Goal: Task Accomplishment & Management: Manage account settings

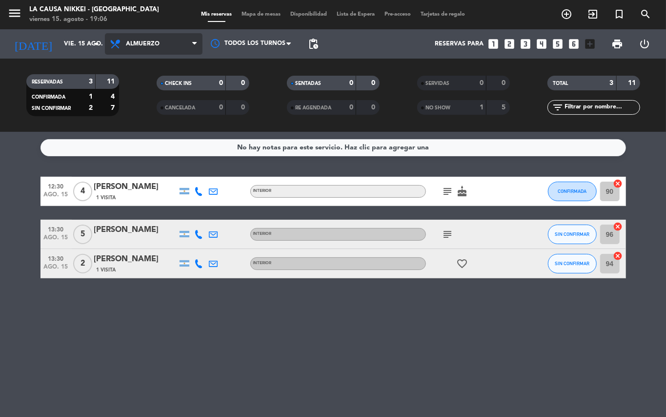
click at [164, 49] on span "Almuerzo" at bounding box center [154, 43] width 98 height 21
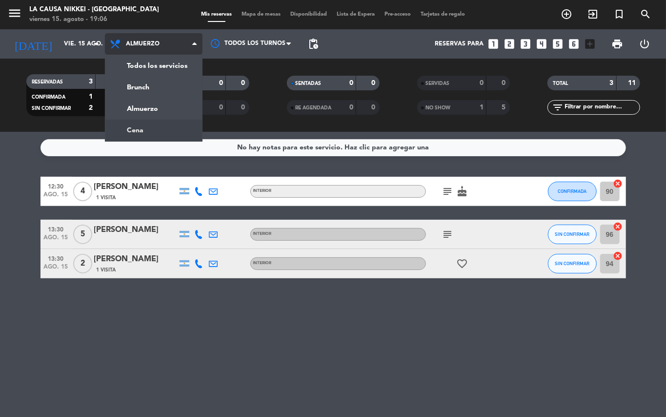
click at [182, 131] on ng-component "menu La Causa Nikkei - [GEOGRAPHIC_DATA] viernes 15. agosto - 19:06 Mis reserva…" at bounding box center [333, 208] width 666 height 417
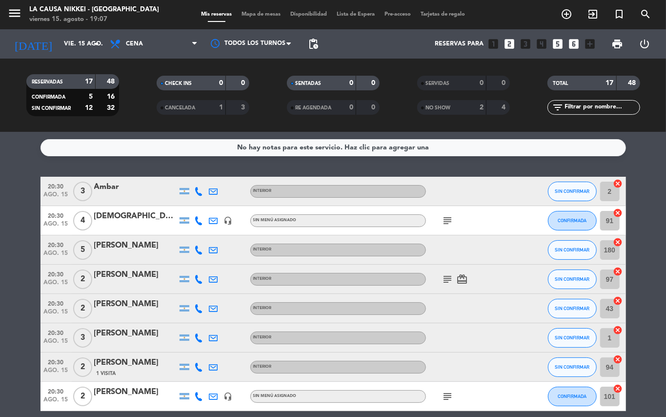
click at [445, 280] on icon "subject" at bounding box center [448, 279] width 12 height 12
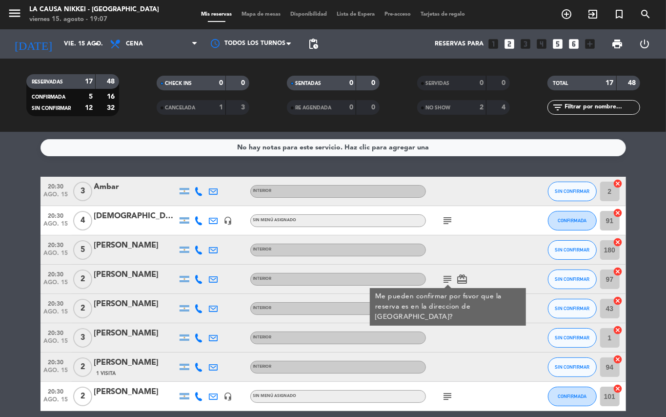
click at [197, 275] on icon at bounding box center [199, 279] width 9 height 9
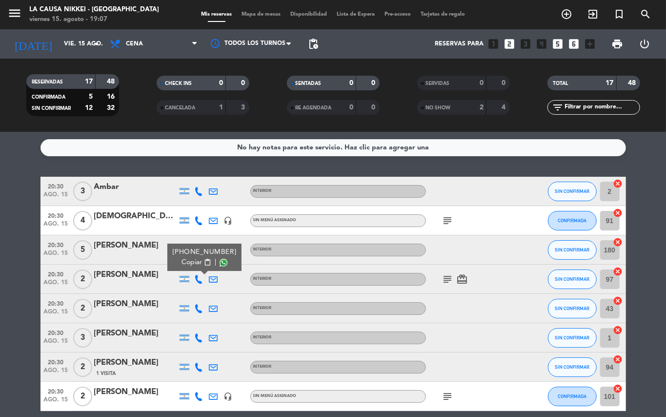
click at [203, 262] on span "content_paste" at bounding box center [206, 262] width 7 height 7
click at [454, 279] on span "subject" at bounding box center [448, 279] width 15 height 12
click at [443, 279] on icon "subject" at bounding box center [448, 279] width 12 height 12
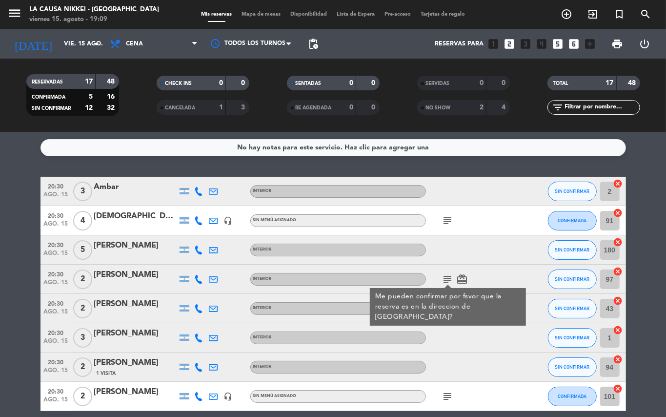
drag, startPoint x: 570, startPoint y: 266, endPoint x: 557, endPoint y: 272, distance: 14.2
click at [563, 270] on div "SIN CONFIRMAR" at bounding box center [572, 278] width 49 height 29
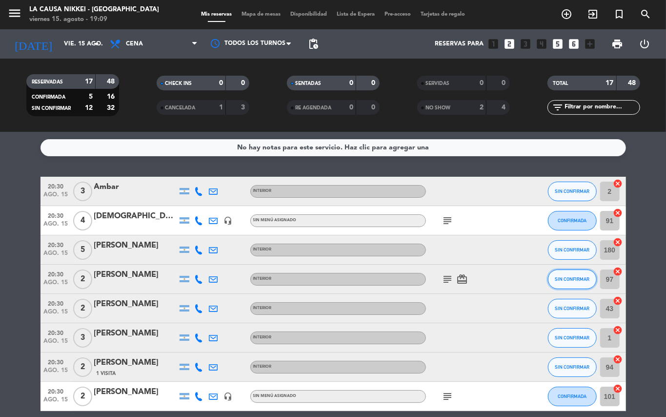
click at [574, 287] on button "SIN CONFIRMAR" at bounding box center [572, 279] width 49 height 20
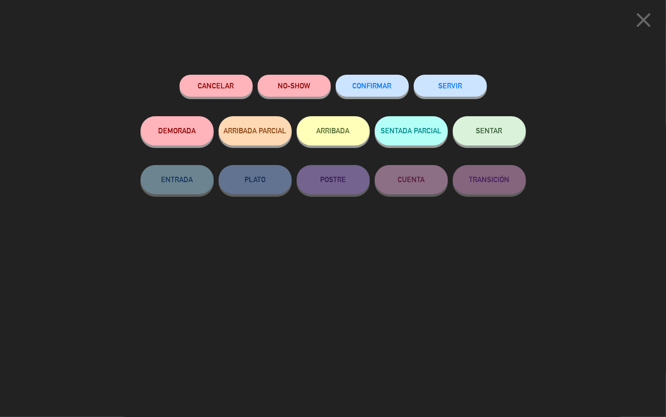
click at [296, 95] on button "NO-SHOW" at bounding box center [294, 86] width 73 height 22
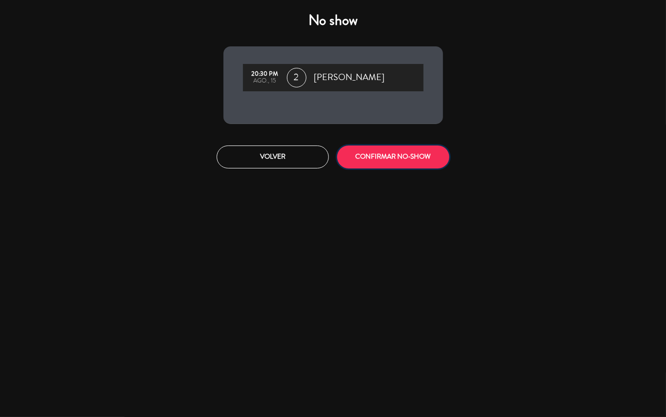
click at [425, 159] on button "CONFIRMAR NO-SHOW" at bounding box center [393, 156] width 112 height 23
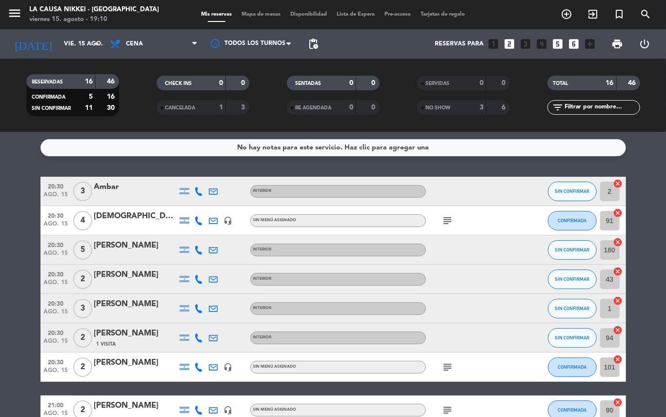
click at [444, 365] on icon "subject" at bounding box center [448, 367] width 12 height 12
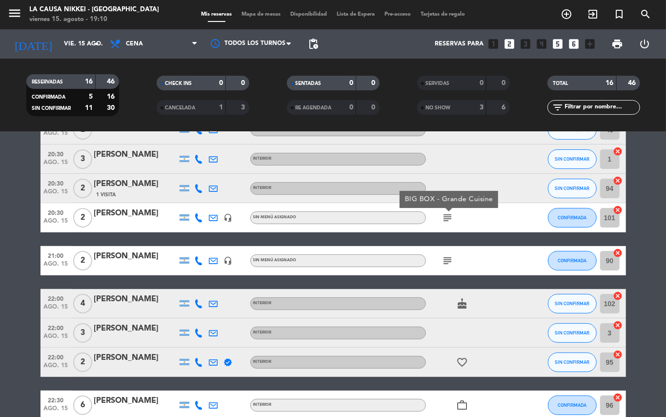
scroll to position [195, 0]
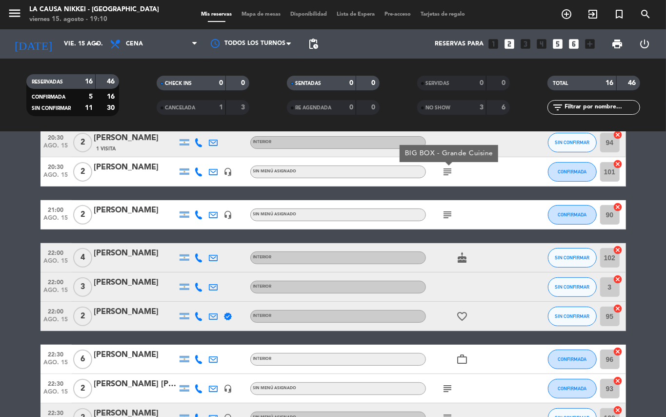
click at [424, 214] on div "Sin menú asignado" at bounding box center [338, 214] width 176 height 13
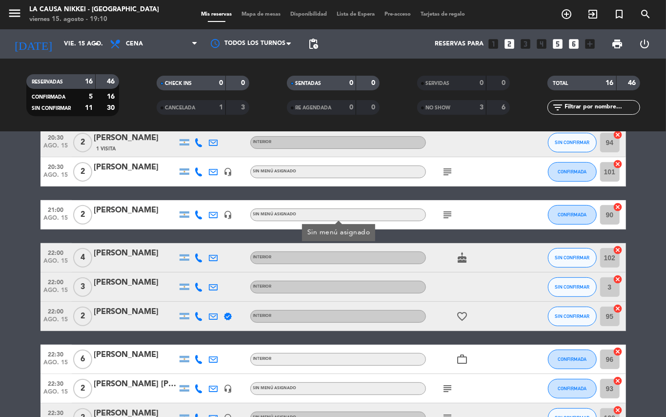
click at [447, 211] on icon "subject" at bounding box center [448, 215] width 12 height 12
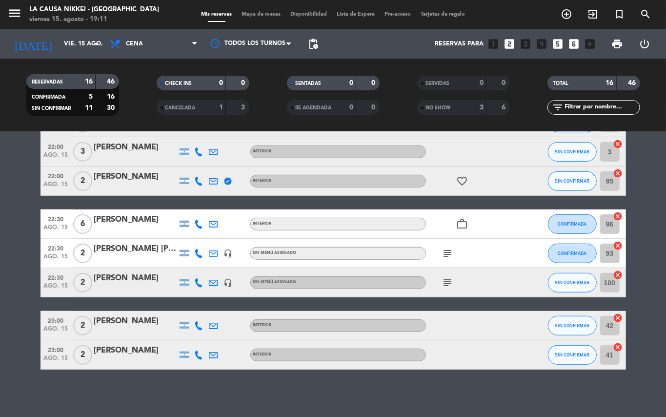
scroll to position [301, 0]
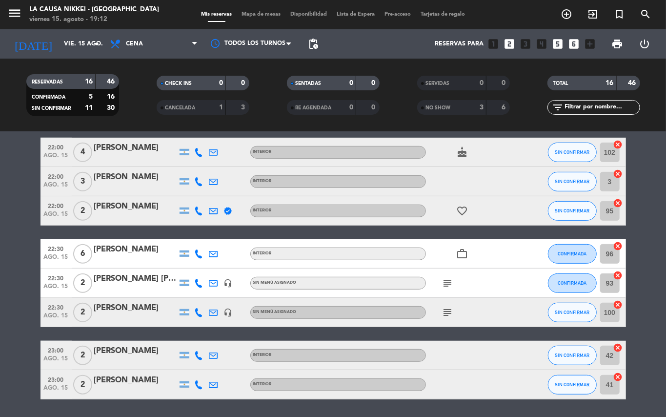
click at [133, 281] on div "[PERSON_NAME] [PERSON_NAME]" at bounding box center [135, 278] width 83 height 13
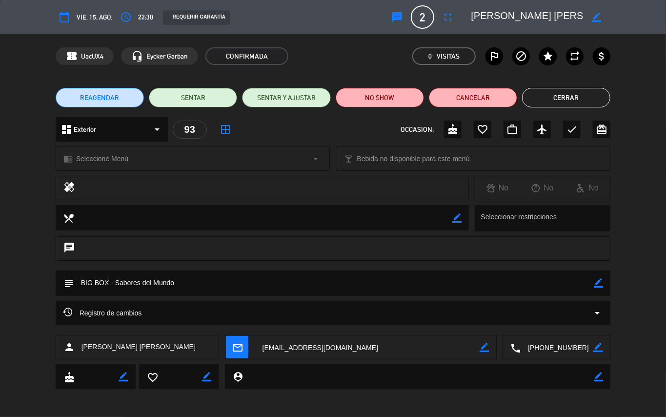
click at [578, 88] on button "Cerrar" at bounding box center [566, 98] width 88 height 20
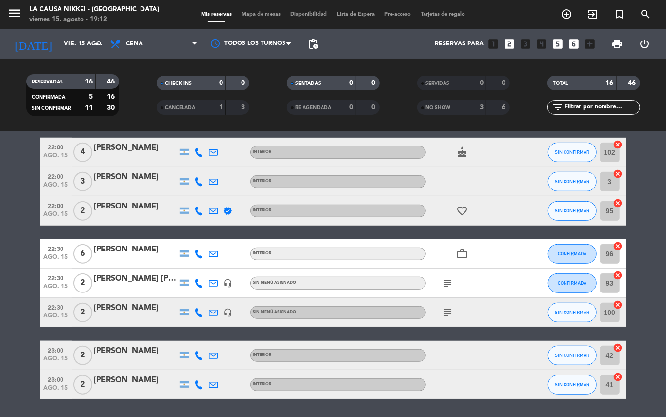
click at [445, 283] on icon "subject" at bounding box center [448, 283] width 12 height 12
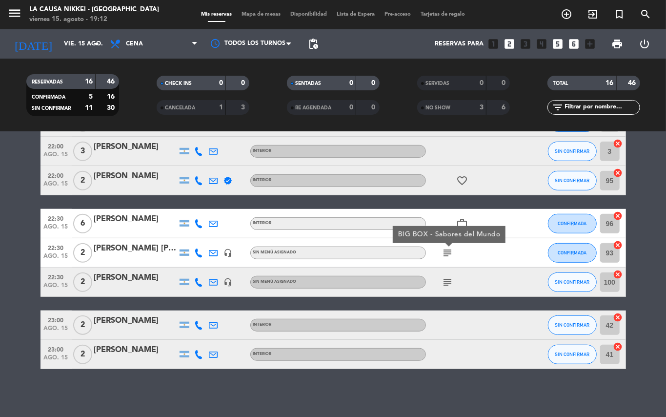
click at [447, 276] on icon "subject" at bounding box center [448, 282] width 12 height 12
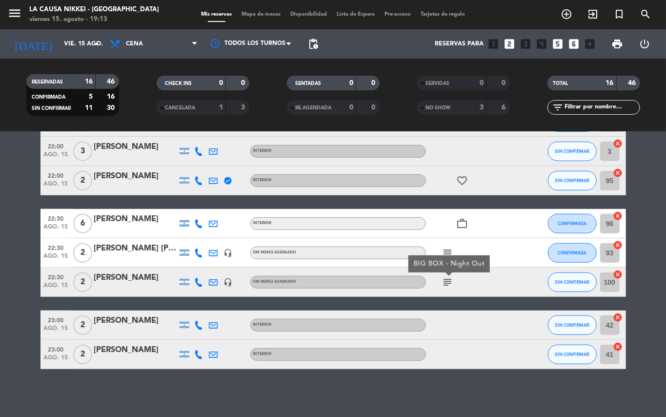
scroll to position [0, 0]
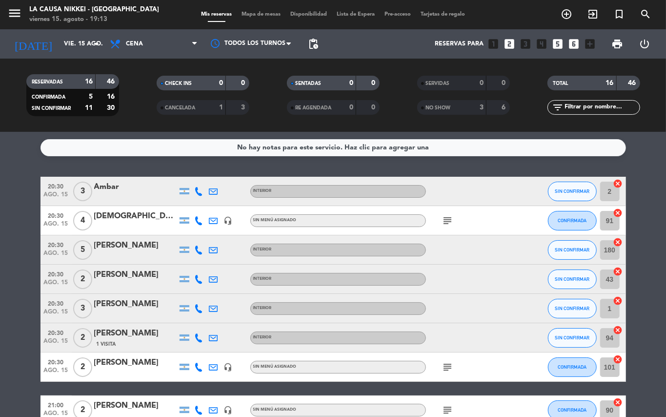
click at [200, 188] on icon at bounding box center [199, 191] width 9 height 9
click at [200, 168] on div "[PHONE_NUMBER]" at bounding box center [204, 164] width 64 height 10
click at [205, 178] on span "content_paste" at bounding box center [206, 174] width 7 height 7
click at [200, 218] on icon at bounding box center [199, 220] width 9 height 9
click at [195, 250] on icon at bounding box center [199, 249] width 9 height 9
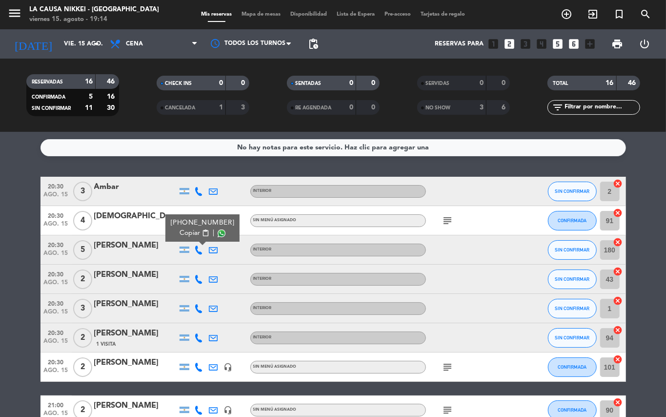
click at [202, 232] on span "content_paste" at bounding box center [205, 232] width 7 height 7
click at [197, 277] on icon at bounding box center [199, 279] width 9 height 9
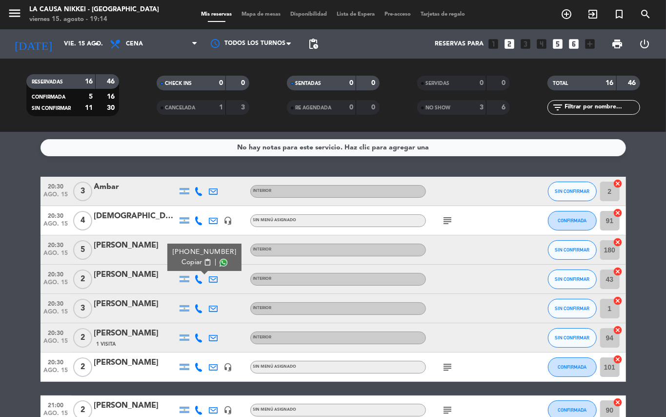
click at [198, 258] on button "Copiar content_paste" at bounding box center [197, 262] width 30 height 10
click at [202, 310] on icon at bounding box center [199, 308] width 9 height 9
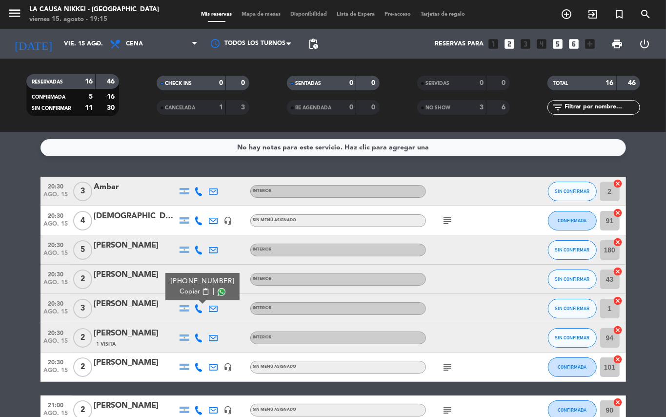
click at [204, 293] on span "content_paste" at bounding box center [205, 291] width 7 height 7
click at [195, 336] on icon at bounding box center [199, 337] width 9 height 9
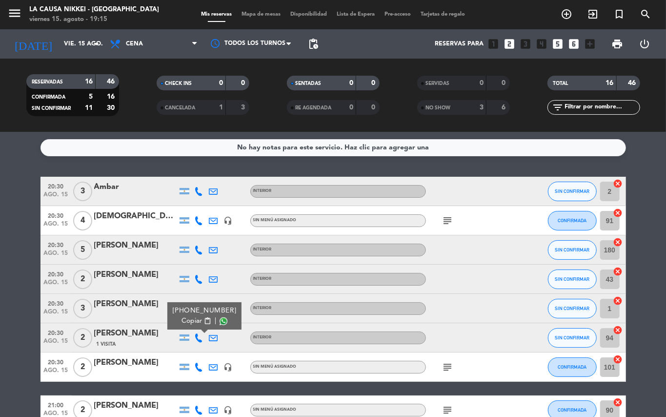
click at [203, 322] on span "content_paste" at bounding box center [206, 320] width 7 height 7
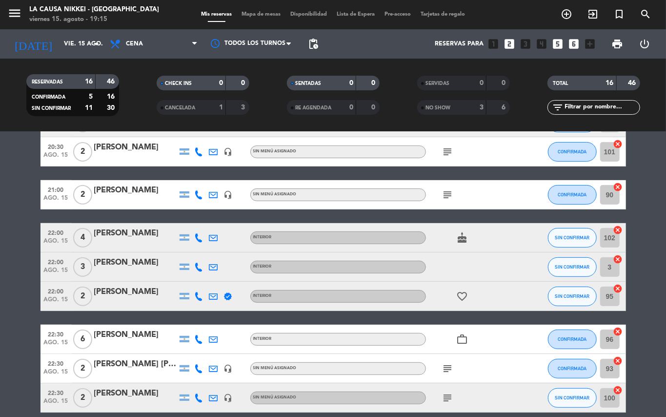
scroll to position [233, 0]
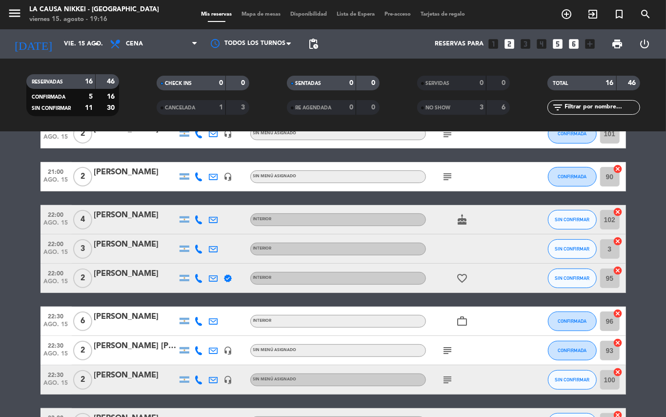
click at [200, 221] on icon at bounding box center [199, 219] width 9 height 9
click at [201, 208] on div "[PHONE_NUMBER] Copiar content_paste |" at bounding box center [204, 197] width 74 height 27
click at [203, 205] on span "content_paste" at bounding box center [206, 202] width 7 height 7
click at [201, 244] on icon at bounding box center [199, 248] width 9 height 9
click at [203, 233] on span "content_paste" at bounding box center [206, 231] width 7 height 7
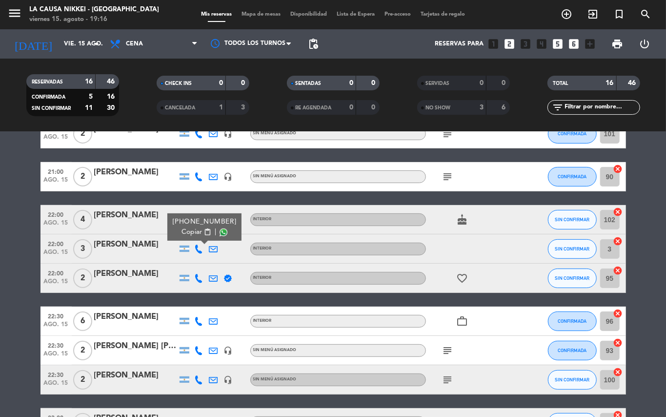
click at [202, 274] on icon at bounding box center [199, 278] width 9 height 9
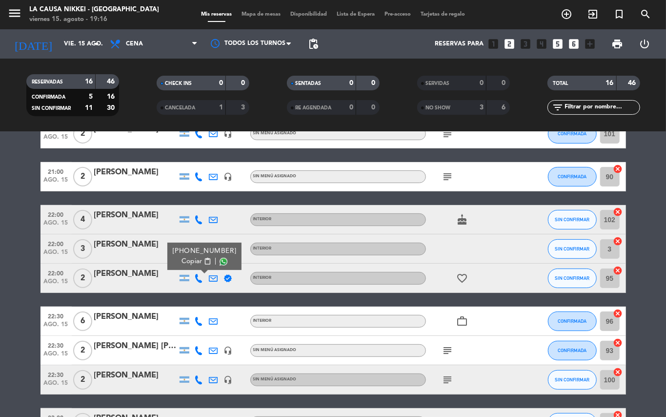
click at [203, 262] on span "content_paste" at bounding box center [206, 261] width 7 height 7
click at [196, 322] on icon at bounding box center [199, 321] width 9 height 9
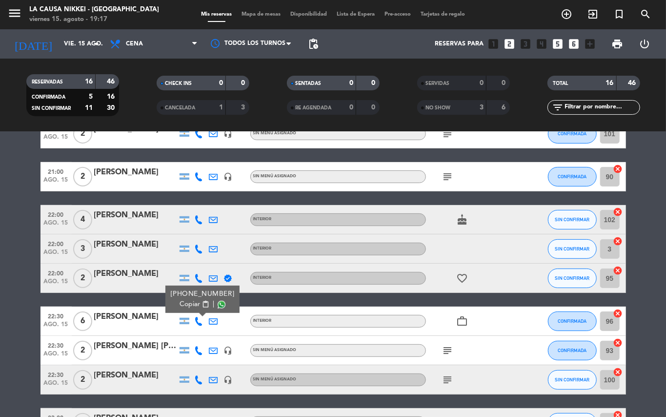
click at [204, 307] on span "content_paste" at bounding box center [205, 304] width 7 height 7
drag, startPoint x: 188, startPoint y: 348, endPoint x: 211, endPoint y: 348, distance: 22.4
click at [196, 348] on div "22:30 ago. 15 2 [PERSON_NAME] [PERSON_NAME] headset_mic Sin menú asignado subje…" at bounding box center [332, 350] width 585 height 29
click at [193, 378] on div at bounding box center [199, 379] width 15 height 29
click at [202, 377] on icon at bounding box center [199, 379] width 9 height 9
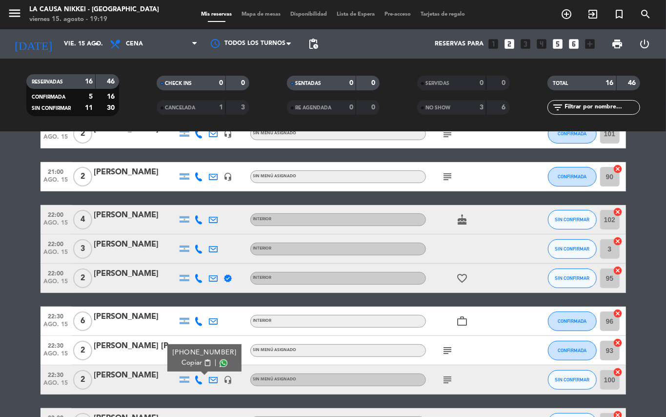
click at [203, 364] on span "content_paste" at bounding box center [206, 362] width 7 height 7
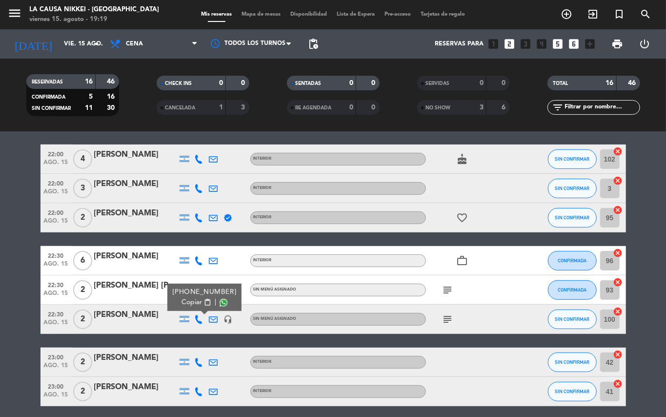
scroll to position [331, 0]
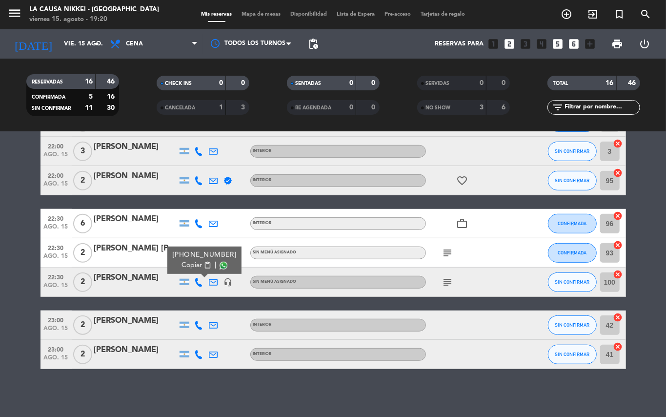
click at [200, 323] on icon at bounding box center [199, 325] width 9 height 9
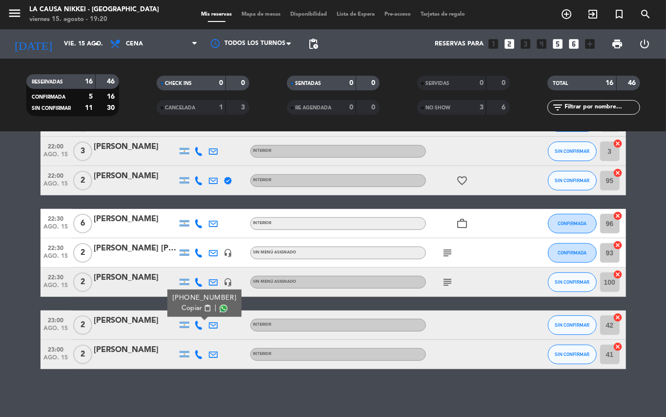
click at [203, 311] on span "content_paste" at bounding box center [206, 307] width 7 height 7
click at [195, 352] on icon at bounding box center [199, 354] width 9 height 9
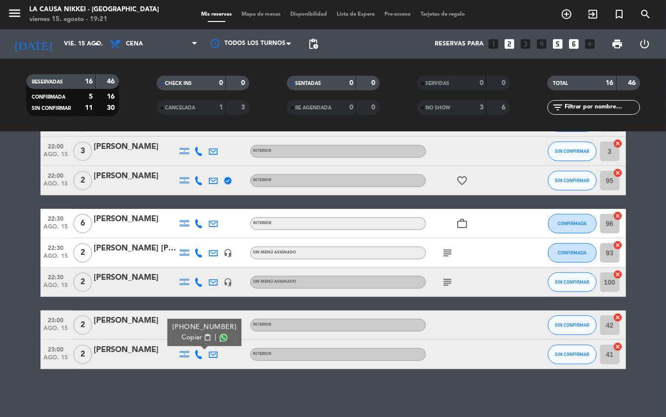
click at [203, 336] on span "content_paste" at bounding box center [206, 337] width 7 height 7
click at [213, 350] on icon at bounding box center [213, 354] width 9 height 9
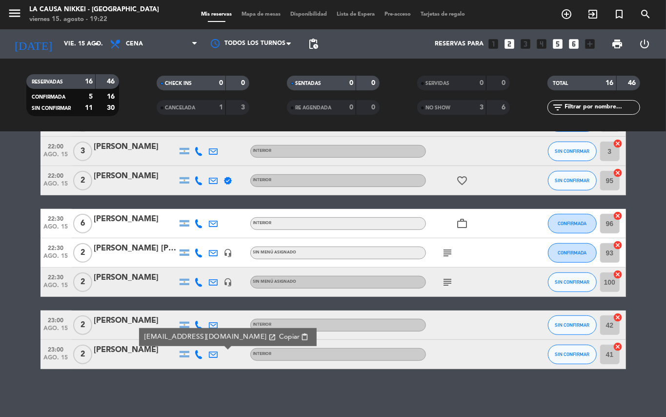
click at [301, 334] on span "content_paste" at bounding box center [304, 336] width 7 height 7
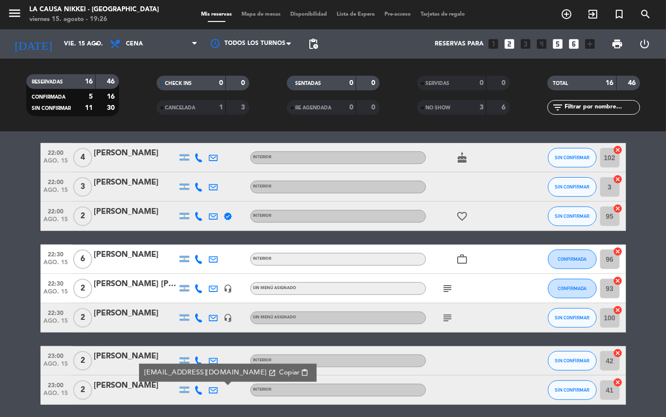
click at [202, 262] on icon at bounding box center [199, 259] width 9 height 9
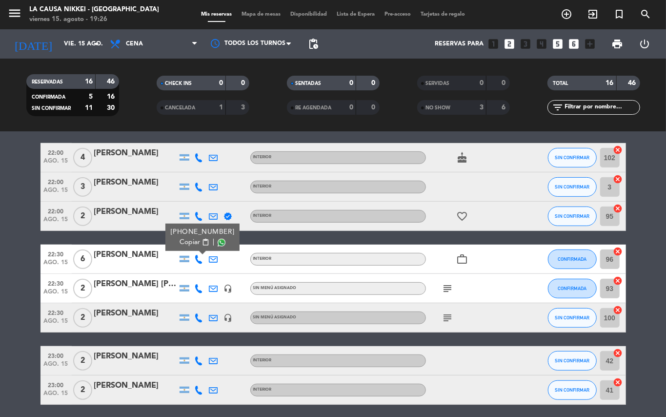
click at [202, 242] on span "content_paste" at bounding box center [205, 242] width 7 height 7
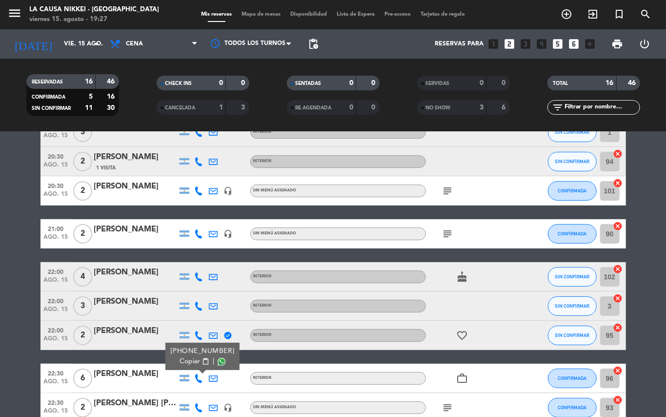
scroll to position [32, 0]
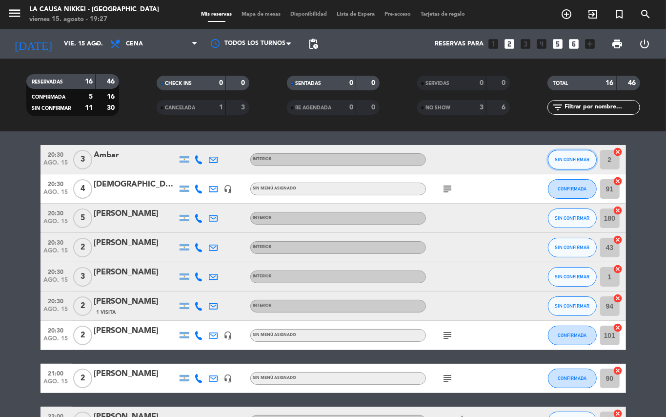
click at [573, 152] on button "SIN CONFIRMAR" at bounding box center [572, 160] width 49 height 20
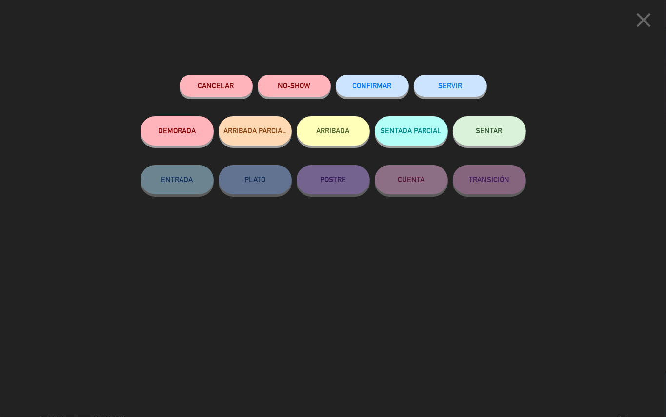
click at [385, 88] on span "CONFIRMAR" at bounding box center [372, 85] width 39 height 8
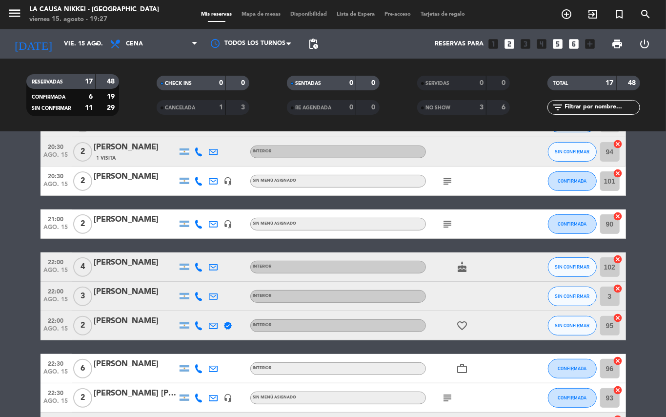
scroll to position [170, 0]
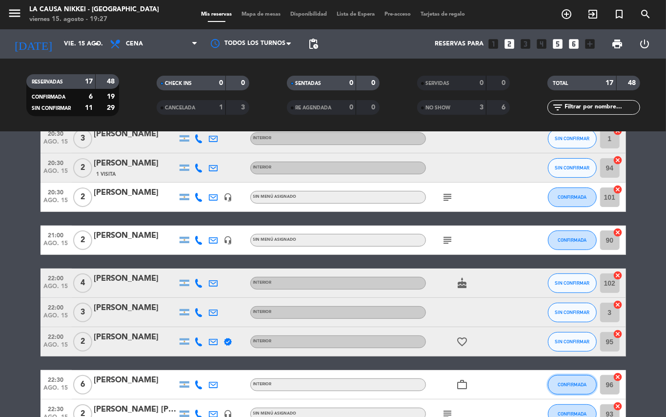
click at [570, 385] on span "CONFIRMADA" at bounding box center [572, 384] width 29 height 5
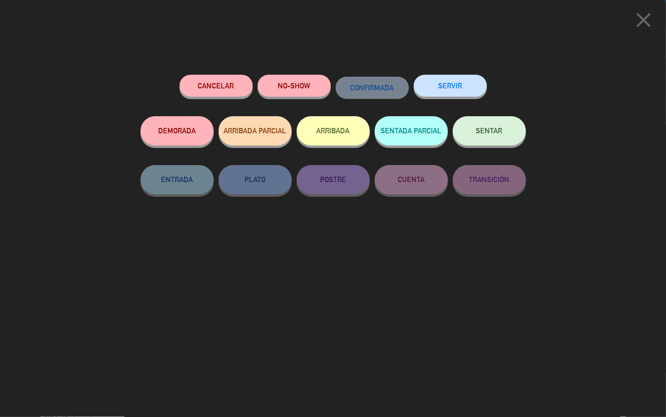
click at [301, 84] on button "NO-SHOW" at bounding box center [294, 86] width 73 height 22
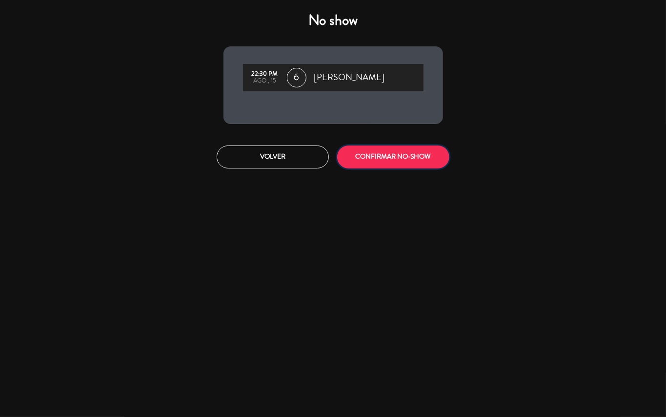
click at [387, 160] on button "CONFIRMAR NO-SHOW" at bounding box center [393, 156] width 112 height 23
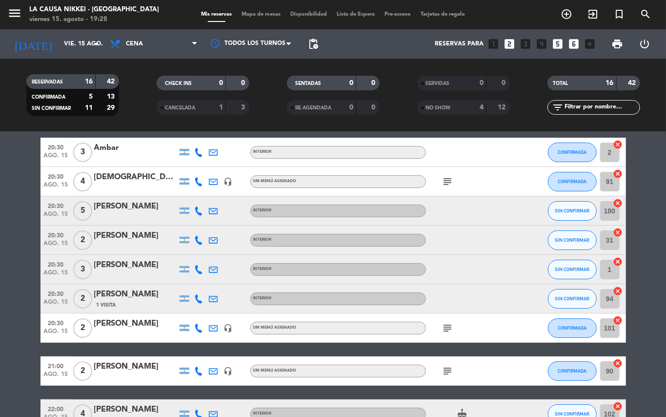
scroll to position [22, 0]
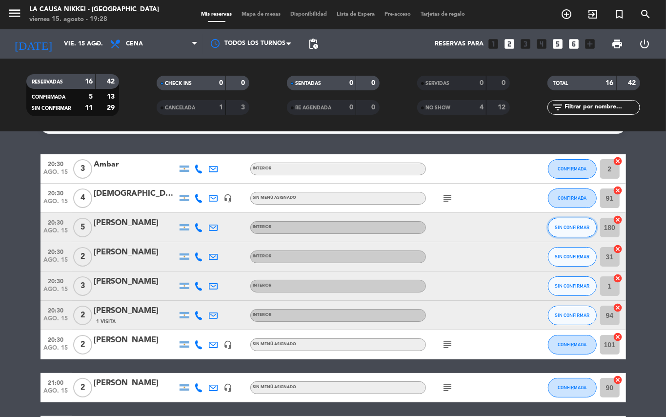
click at [576, 226] on span "SIN CONFIRMAR" at bounding box center [572, 226] width 35 height 5
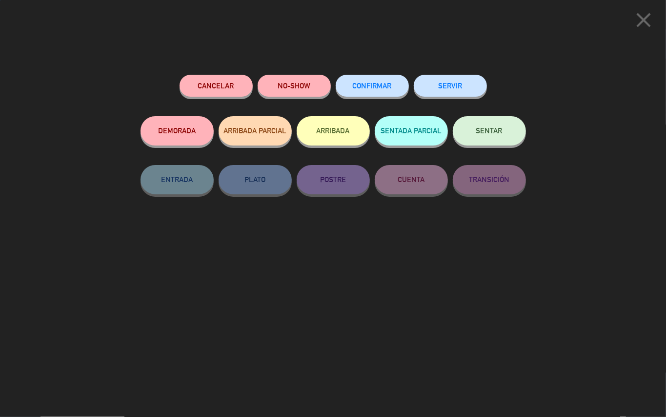
click at [372, 87] on span "CONFIRMAR" at bounding box center [372, 85] width 39 height 8
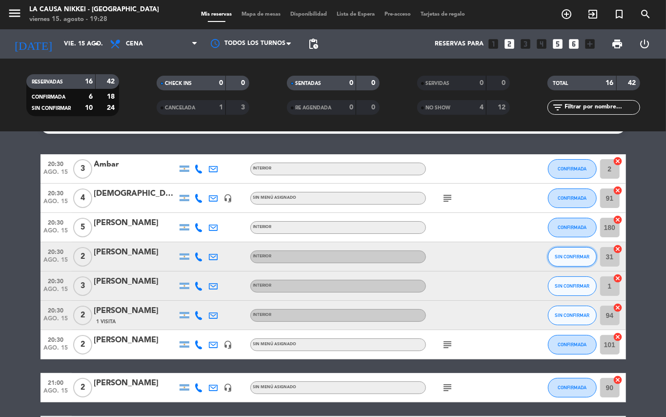
click at [578, 258] on span "SIN CONFIRMAR" at bounding box center [572, 256] width 35 height 5
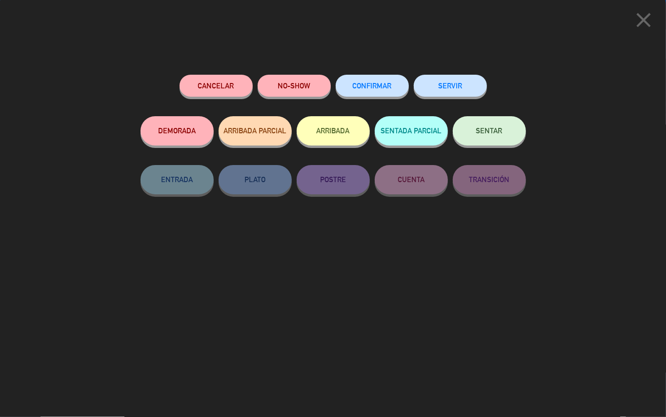
click at [356, 77] on button "CONFIRMAR" at bounding box center [372, 86] width 73 height 22
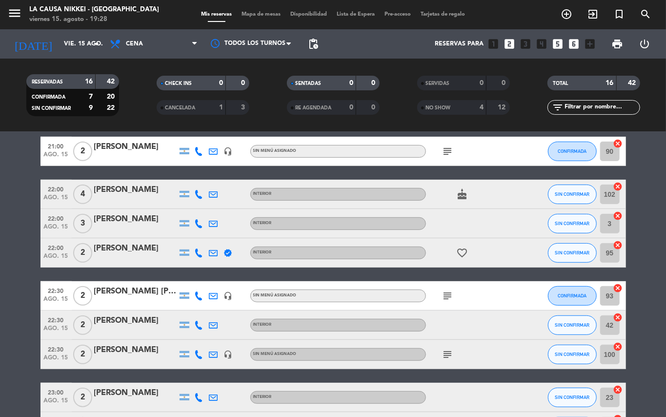
scroll to position [277, 0]
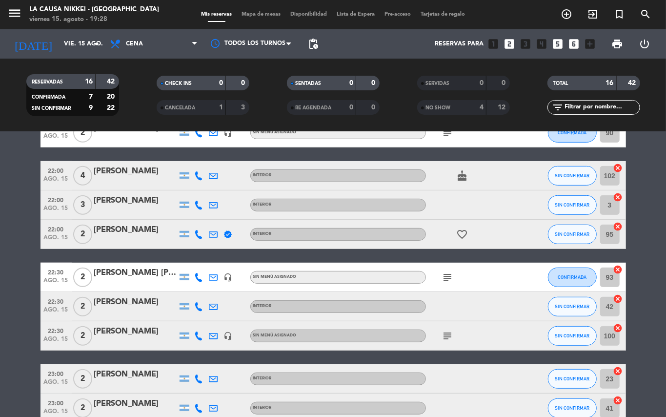
click at [195, 304] on icon at bounding box center [199, 306] width 9 height 9
click at [203, 291] on span "content_paste" at bounding box center [206, 289] width 7 height 7
click at [567, 309] on button "SIN CONFIRMAR" at bounding box center [572, 307] width 49 height 20
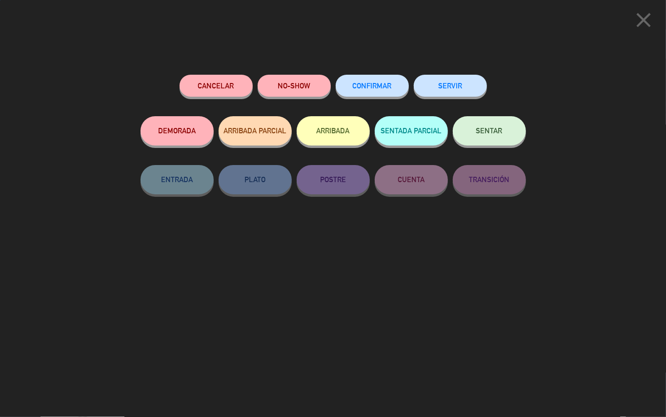
click at [373, 90] on button "CONFIRMAR" at bounding box center [372, 86] width 73 height 22
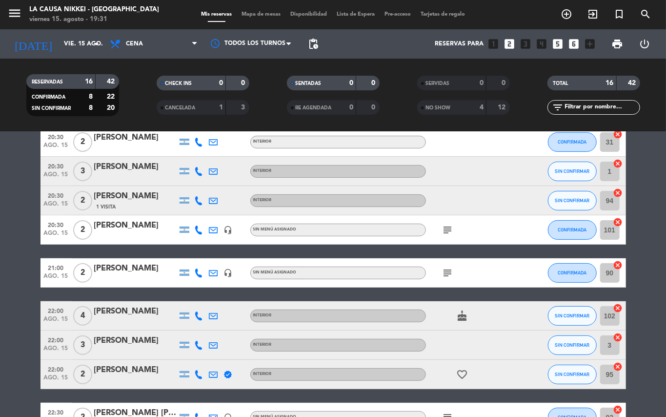
scroll to position [0, 0]
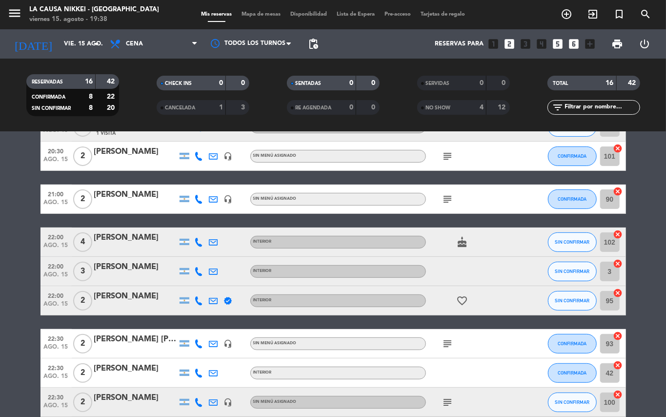
scroll to position [221, 0]
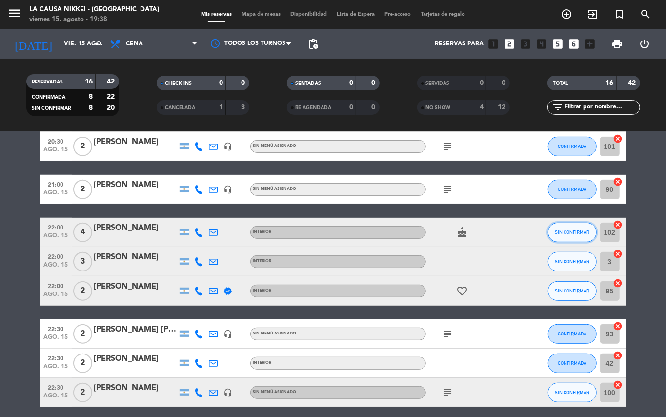
click at [562, 229] on span "SIN CONFIRMAR" at bounding box center [572, 231] width 35 height 5
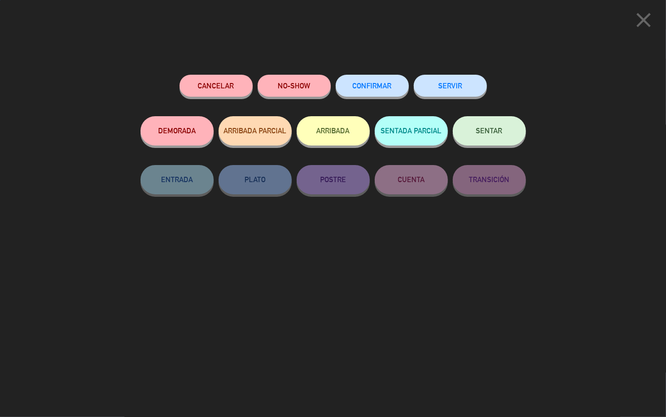
click at [300, 84] on button "NO-SHOW" at bounding box center [294, 86] width 73 height 22
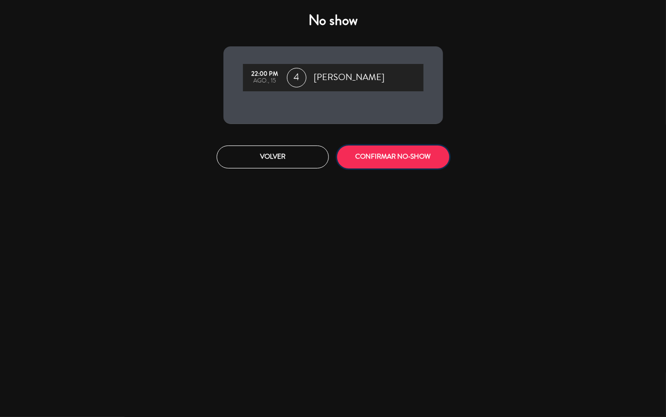
click at [415, 161] on button "CONFIRMAR NO-SHOW" at bounding box center [393, 156] width 112 height 23
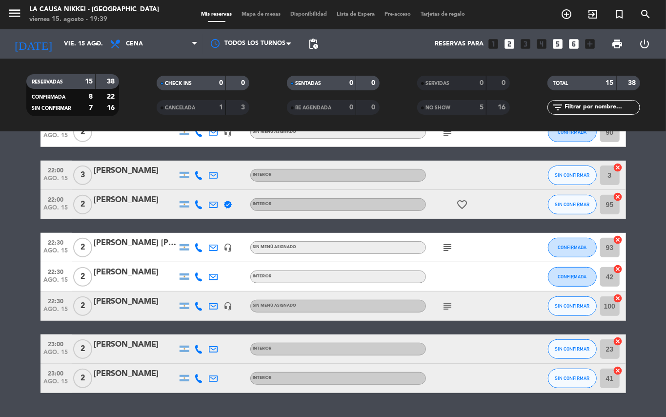
scroll to position [0, 0]
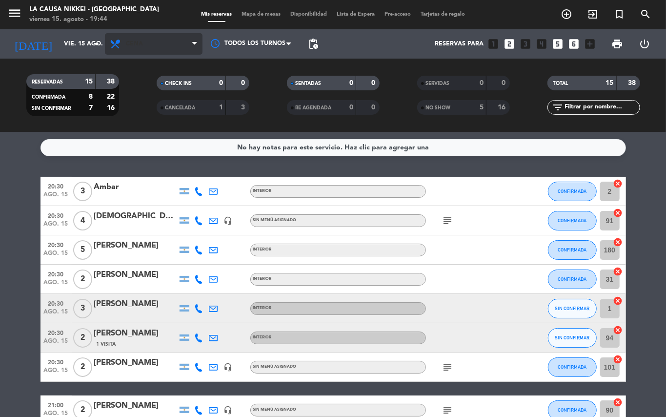
click at [145, 43] on span "Cena" at bounding box center [154, 43] width 98 height 21
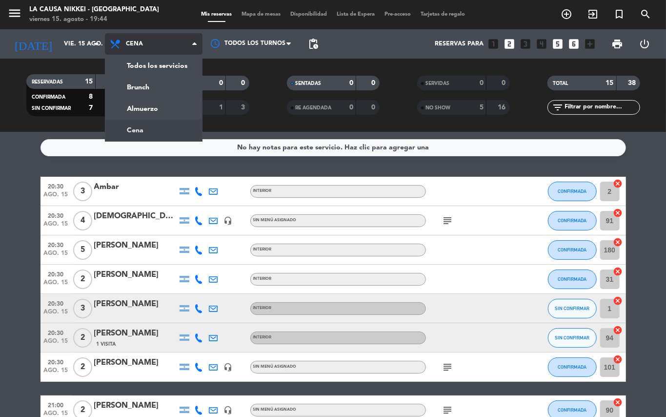
click at [136, 89] on div "menu La Causa Nikkei - [GEOGRAPHIC_DATA] viernes 15. agosto - 19:44 Mis reserva…" at bounding box center [333, 66] width 666 height 132
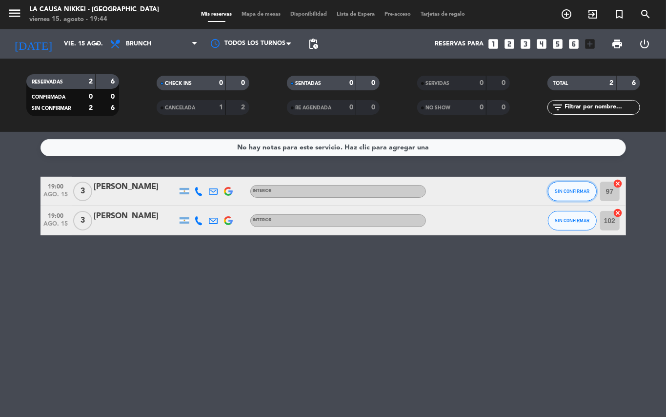
click at [557, 188] on span "SIN CONFIRMAR" at bounding box center [572, 190] width 35 height 5
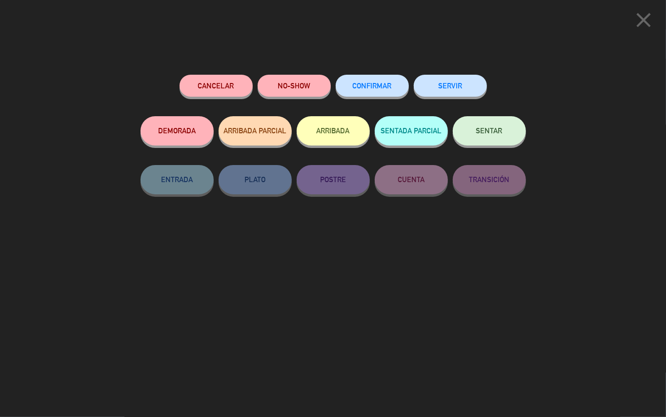
click at [515, 141] on button "SENTAR" at bounding box center [489, 130] width 73 height 29
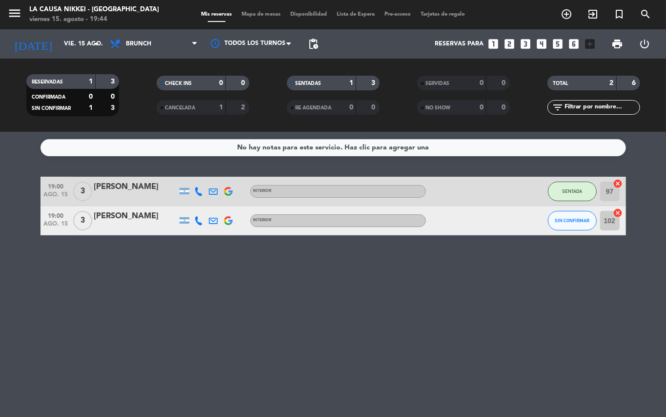
click at [146, 308] on div "No hay notas para este servicio. Haz clic para agregar una 19:00 ago. 15 3 Gise…" at bounding box center [333, 274] width 666 height 285
click at [66, 43] on input "vie. 15 ago." at bounding box center [100, 44] width 82 height 17
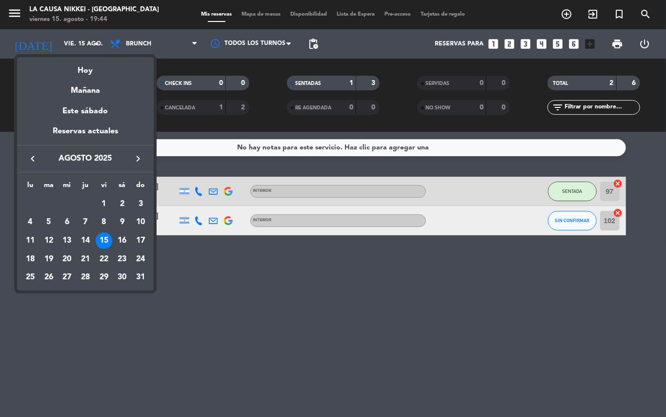
click at [226, 284] on div at bounding box center [333, 208] width 666 height 417
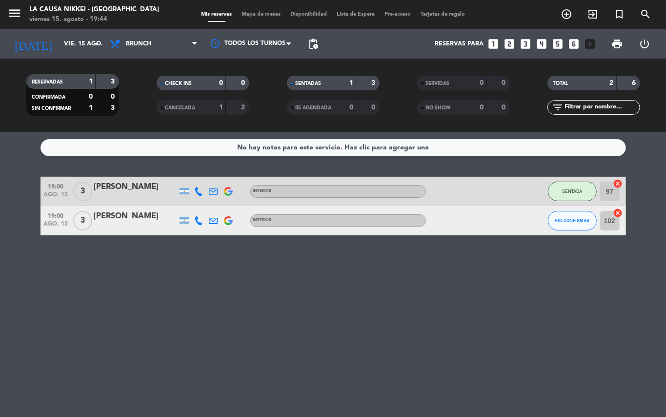
click at [274, 313] on div "No hay notas para este servicio. Haz clic para agregar una 19:00 ago. 15 3 Gise…" at bounding box center [333, 274] width 666 height 285
click at [59, 46] on input "vie. 15 ago." at bounding box center [100, 44] width 82 height 17
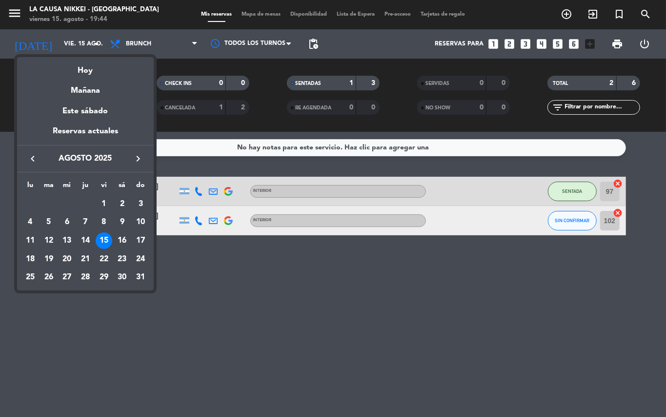
click at [209, 309] on div at bounding box center [333, 208] width 666 height 417
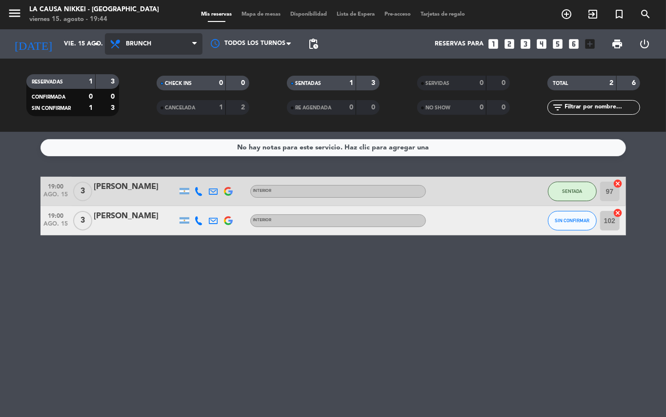
click at [149, 48] on span "Brunch" at bounding box center [154, 43] width 98 height 21
click at [188, 133] on ng-component "menu La Causa Nikkei - [GEOGRAPHIC_DATA] viernes 15. agosto - 19:44 Mis reserva…" at bounding box center [333, 208] width 666 height 417
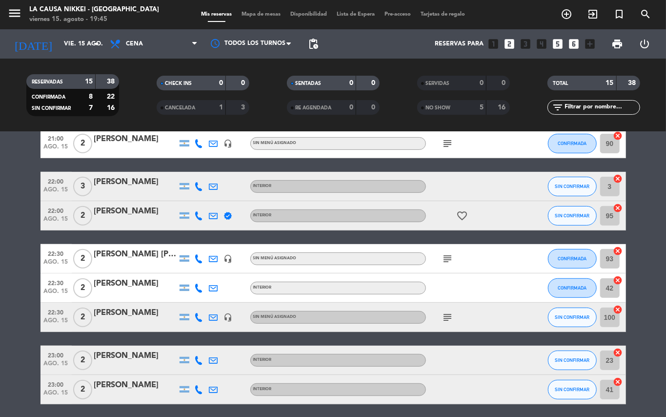
scroll to position [265, 0]
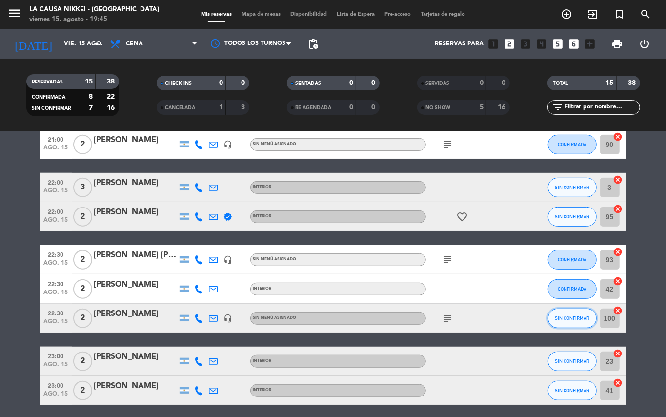
click at [572, 315] on span "SIN CONFIRMAR" at bounding box center [572, 317] width 35 height 5
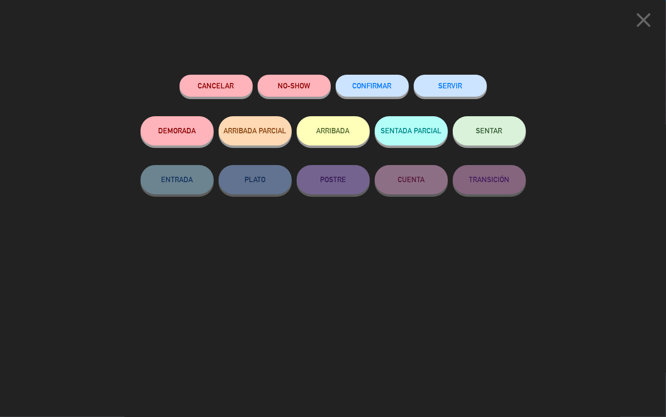
click at [376, 86] on span "CONFIRMAR" at bounding box center [372, 85] width 39 height 8
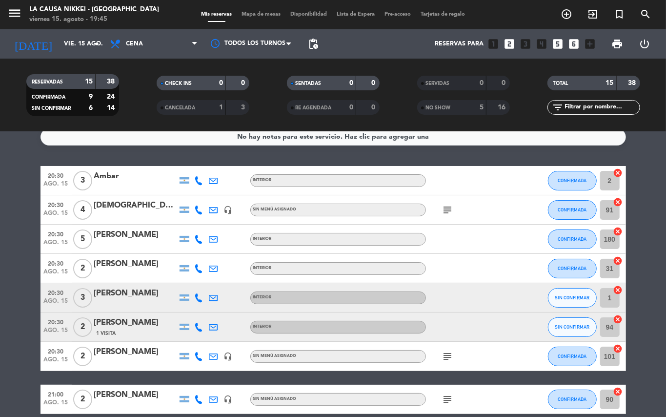
scroll to position [0, 0]
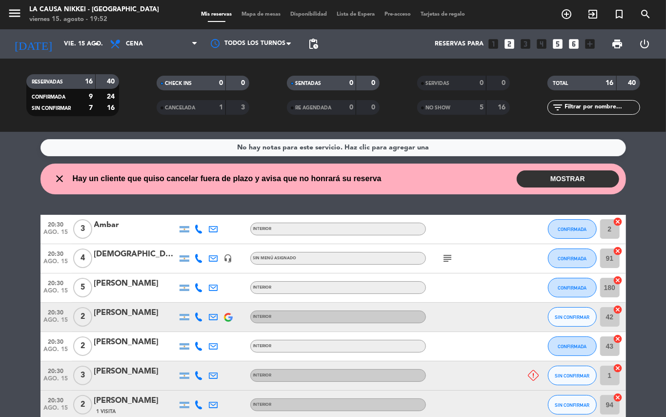
click at [202, 317] on icon at bounding box center [199, 316] width 9 height 9
click at [202, 303] on span "content_paste" at bounding box center [203, 300] width 7 height 7
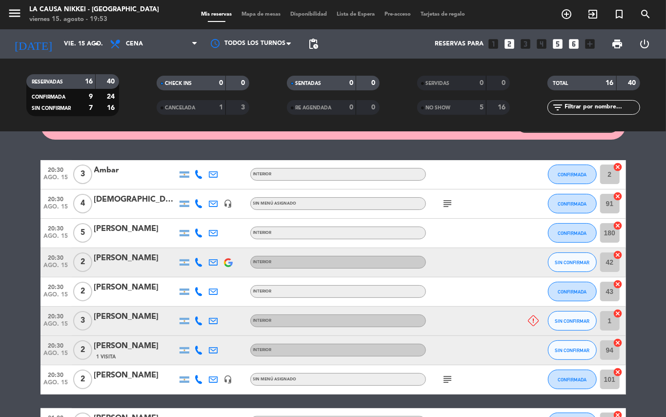
scroll to position [54, 0]
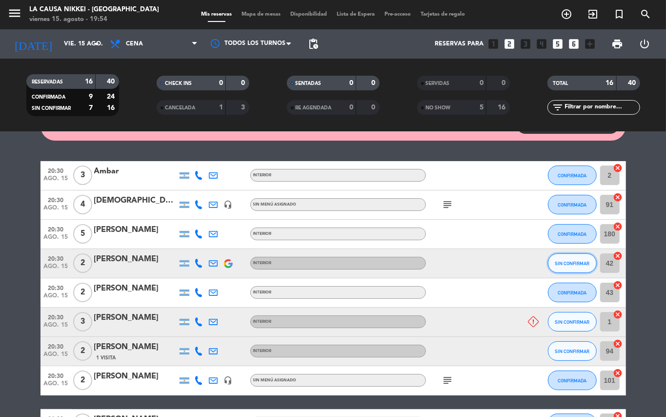
click at [578, 266] on button "SIN CONFIRMAR" at bounding box center [572, 263] width 49 height 20
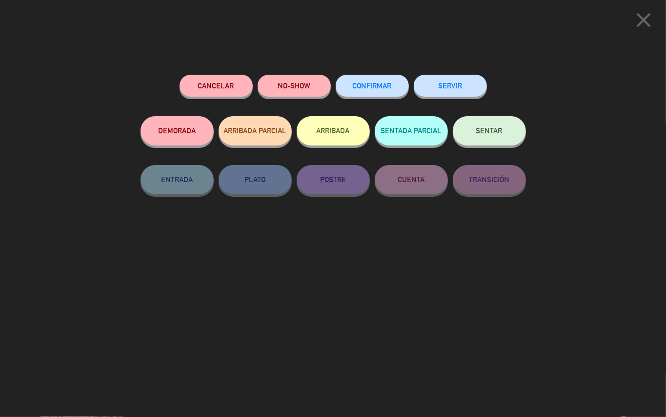
click at [369, 84] on span "CONFIRMAR" at bounding box center [372, 85] width 39 height 8
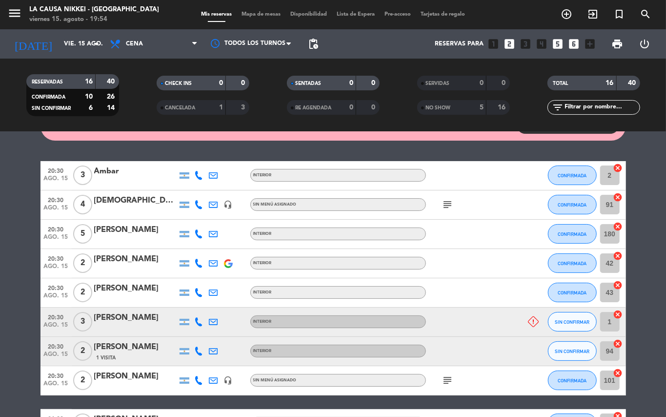
click at [0, 276] on bookings-row "20:30 ago. 15 3 Ambar INTERIOR CONFIRMADA 2 cancel 20:30 ago. 15 4 [DEMOGRAPHIC…" at bounding box center [333, 422] width 666 height 523
click at [0, 322] on bookings-row "20:30 ago. 15 3 Ambar INTERIOR CONFIRMADA 2 cancel 20:30 ago. 15 4 [DEMOGRAPHIC…" at bounding box center [333, 422] width 666 height 523
click at [79, 39] on input "vie. 15 ago." at bounding box center [100, 44] width 82 height 17
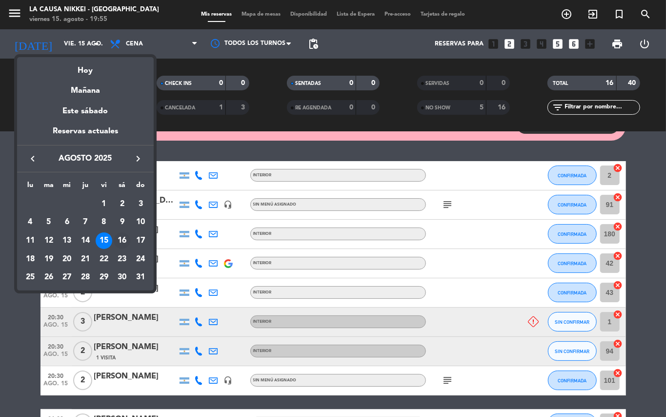
click at [120, 236] on div "16" at bounding box center [122, 240] width 17 height 17
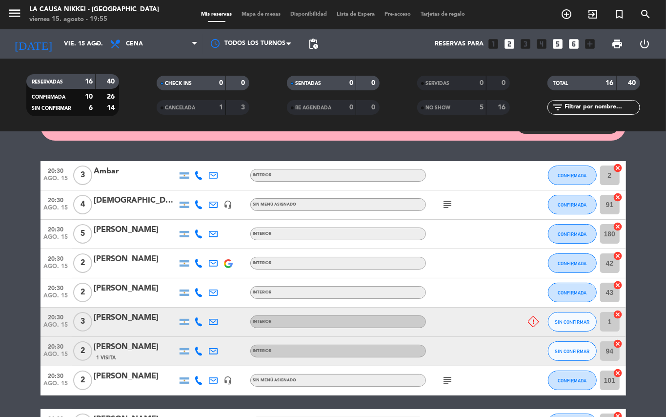
type input "sáb. 16 ago."
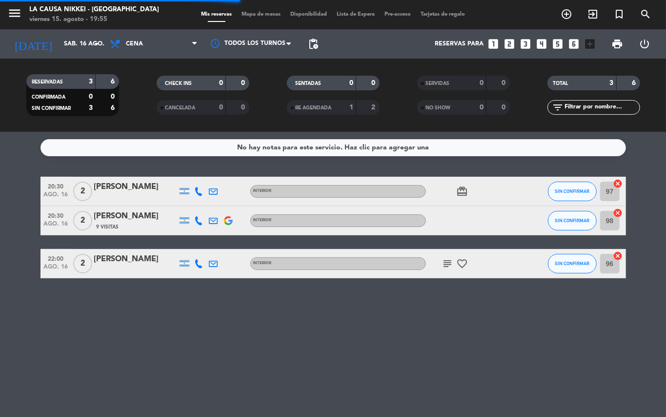
scroll to position [0, 0]
click at [570, 17] on icon "add_circle_outline" at bounding box center [567, 14] width 12 height 12
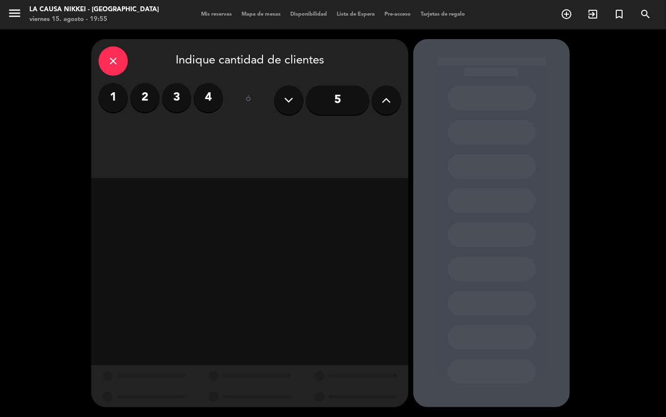
click at [141, 98] on label "2" at bounding box center [144, 97] width 29 height 29
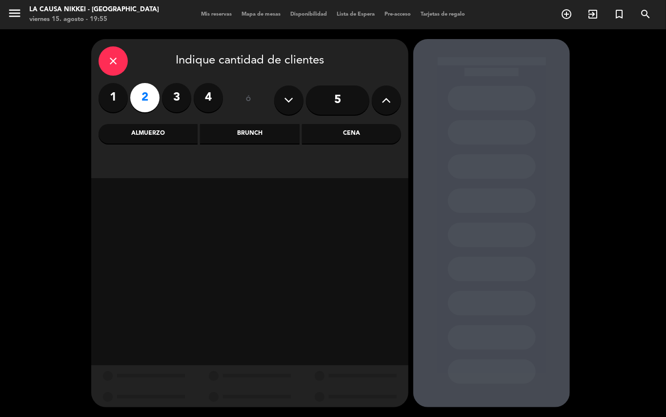
click at [318, 130] on div "Cena" at bounding box center [351, 134] width 99 height 20
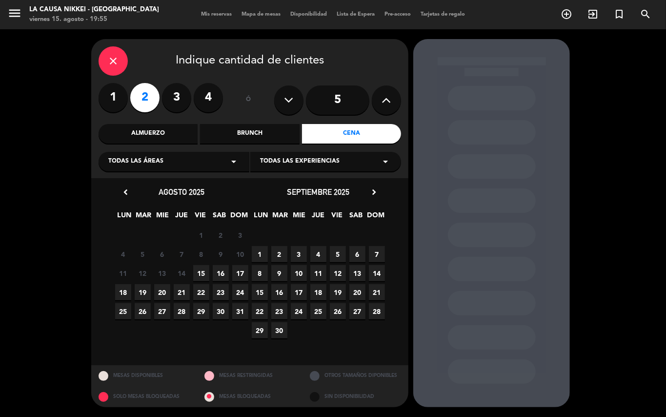
click at [222, 279] on span "16" at bounding box center [221, 273] width 16 height 16
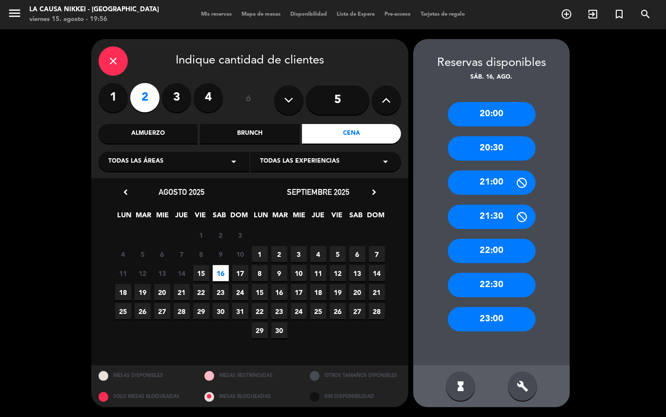
drag, startPoint x: 496, startPoint y: 152, endPoint x: 489, endPoint y: 154, distance: 7.1
click at [496, 151] on div "20:30" at bounding box center [492, 148] width 88 height 24
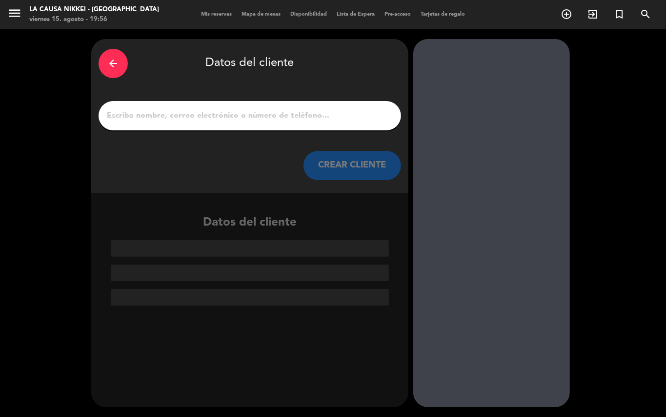
click at [352, 105] on div at bounding box center [250, 115] width 303 height 29
drag, startPoint x: 365, startPoint y: 123, endPoint x: 354, endPoint y: 110, distance: 17.3
click at [364, 121] on div at bounding box center [250, 115] width 303 height 29
click at [354, 110] on input "1" at bounding box center [250, 116] width 288 height 14
click at [331, 113] on input "1" at bounding box center [250, 116] width 288 height 14
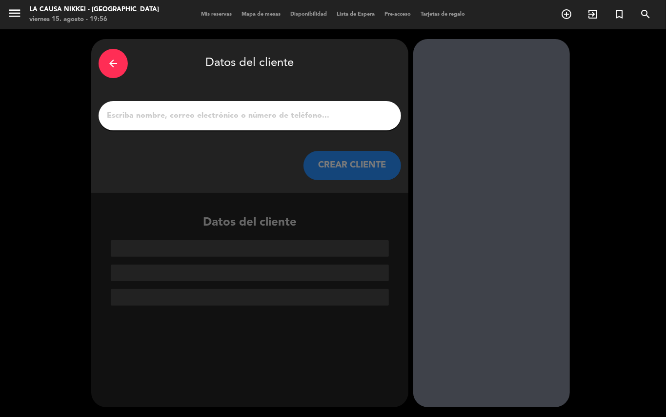
paste input "[PERSON_NAME]"
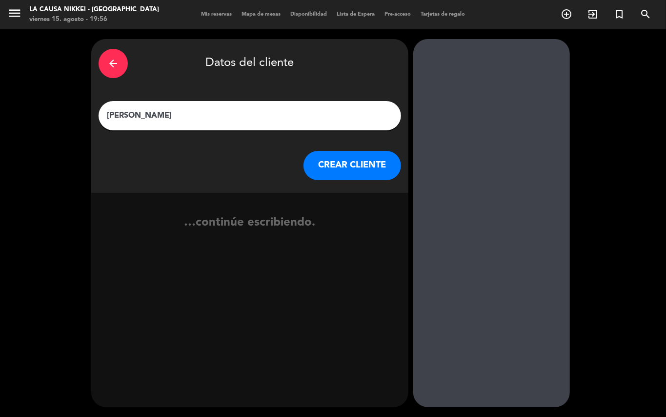
type input "[PERSON_NAME]"
click at [342, 176] on button "CREAR CLIENTE" at bounding box center [352, 165] width 98 height 29
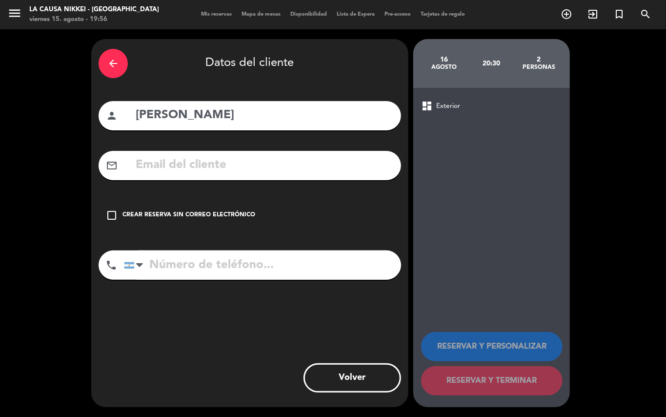
click at [268, 162] on input "text" at bounding box center [264, 165] width 259 height 20
paste input "[EMAIL_ADDRESS][DOMAIN_NAME]"
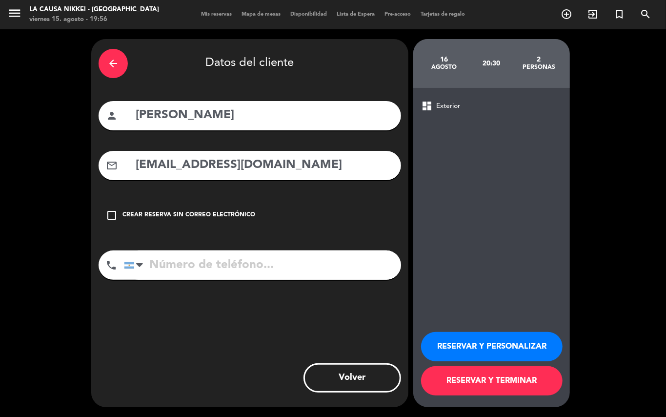
type input "[EMAIL_ADDRESS][DOMAIN_NAME]"
click at [272, 276] on input "tel" at bounding box center [262, 264] width 277 height 29
paste input "0111560567770"
type input "0111560567770"
click at [498, 349] on button "RESERVAR Y PERSONALIZAR" at bounding box center [491, 346] width 141 height 29
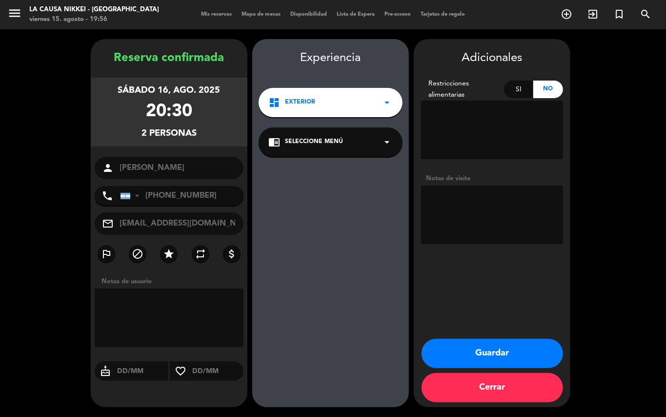
drag, startPoint x: 443, startPoint y: 170, endPoint x: 452, endPoint y: 194, distance: 25.5
click at [444, 172] on div "Adicionales Restricciones alimentarias Si No Notas de visita" at bounding box center [492, 148] width 157 height 199
click at [453, 196] on textarea at bounding box center [492, 214] width 142 height 59
type textarea "BIG BOX - Sabores del Mundo"
click at [507, 354] on button "Guardar" at bounding box center [492, 353] width 141 height 29
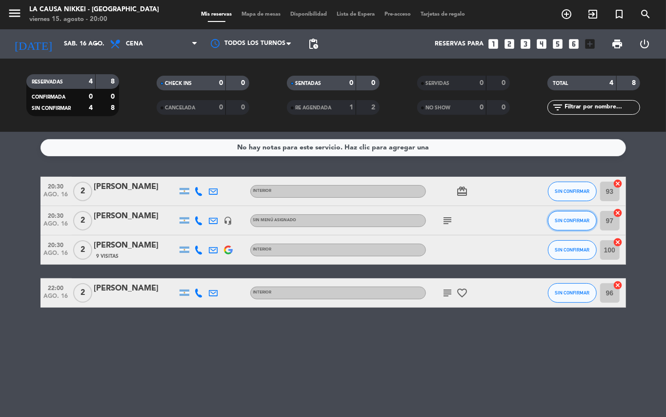
click at [580, 219] on span "SIN CONFIRMAR" at bounding box center [572, 220] width 35 height 5
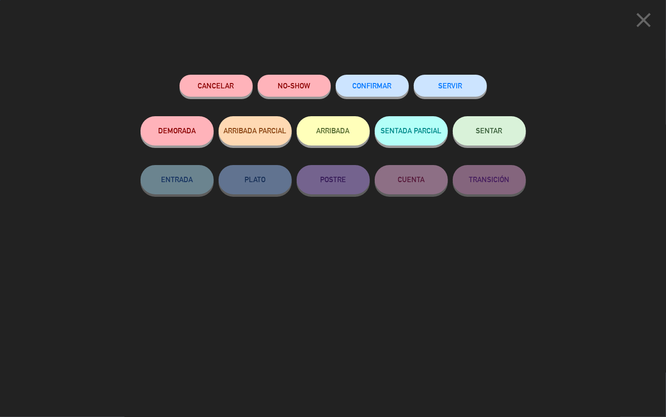
click at [363, 84] on span "CONFIRMAR" at bounding box center [372, 85] width 39 height 8
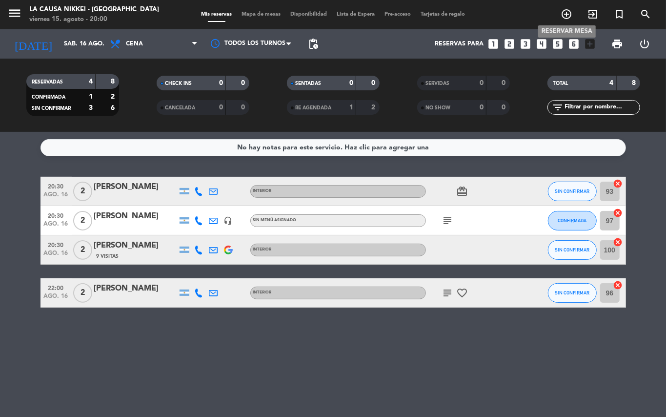
click at [568, 17] on icon "add_circle_outline" at bounding box center [567, 14] width 12 height 12
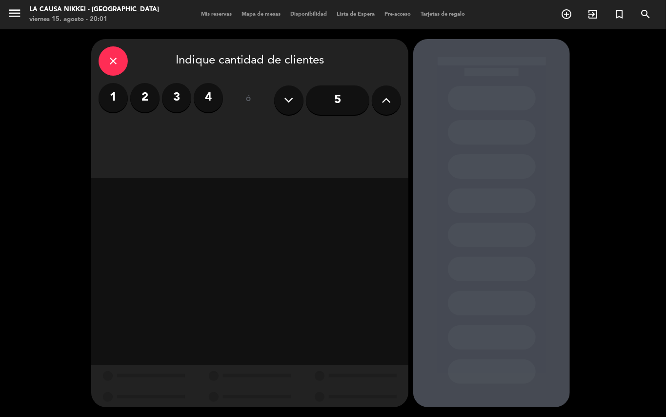
click at [153, 102] on label "2" at bounding box center [144, 97] width 29 height 29
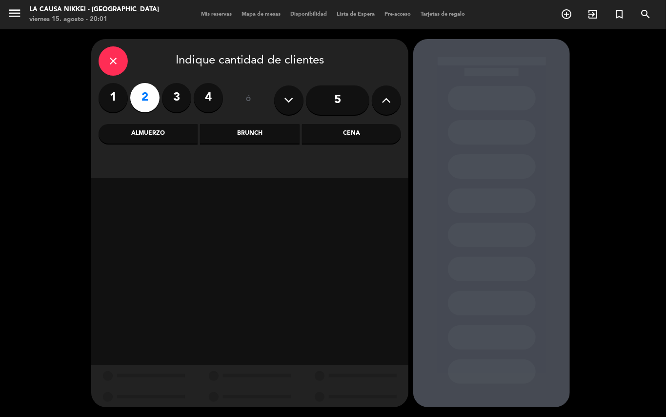
click at [391, 131] on div "Cena" at bounding box center [351, 134] width 99 height 20
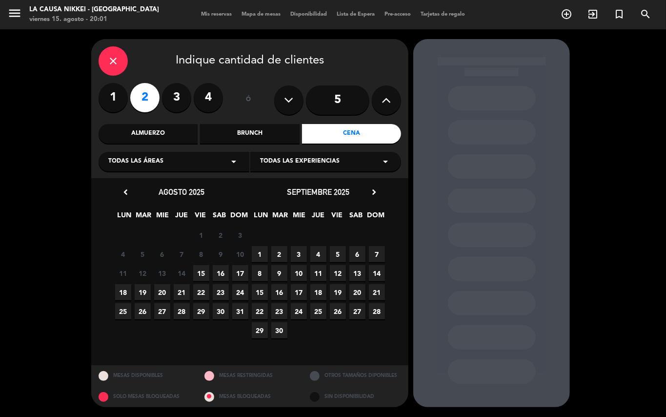
click at [232, 272] on span "17" at bounding box center [240, 273] width 16 height 16
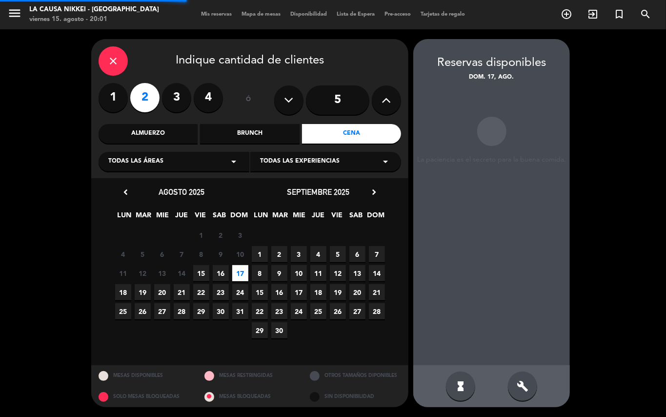
click at [215, 277] on span "16" at bounding box center [221, 273] width 16 height 16
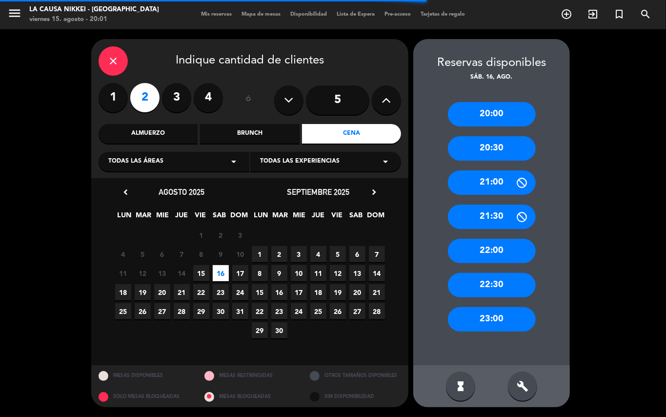
click at [493, 151] on div "20:30" at bounding box center [492, 148] width 88 height 24
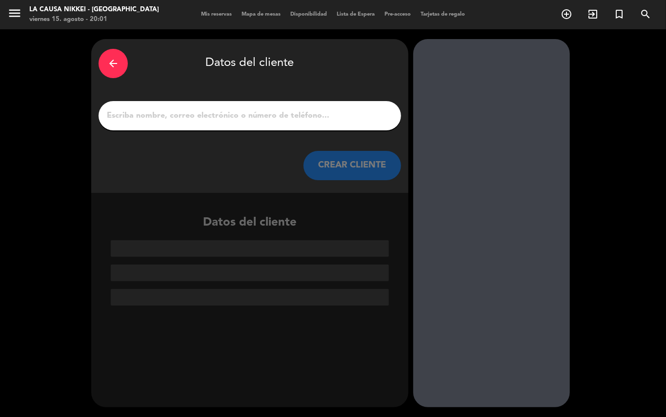
click at [333, 120] on input "1" at bounding box center [250, 116] width 288 height 14
paste input "[PERSON_NAME]"
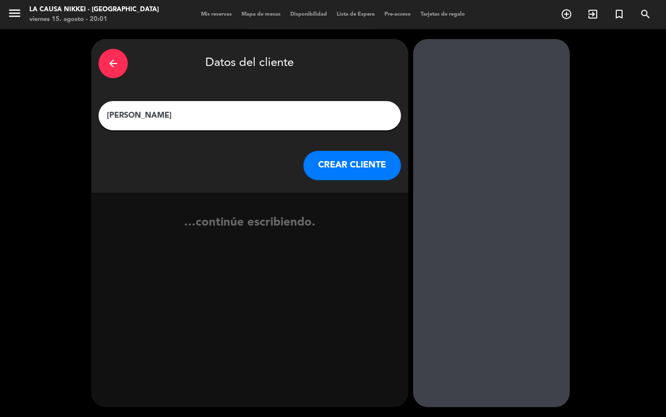
type input "[PERSON_NAME]"
click at [367, 174] on button "CREAR CLIENTE" at bounding box center [352, 165] width 98 height 29
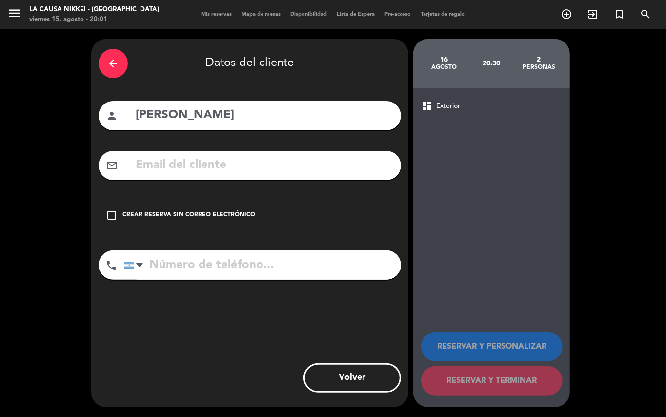
click at [317, 166] on input "text" at bounding box center [264, 165] width 259 height 20
paste input "[EMAIL_ADDRESS][DOMAIN_NAME]"
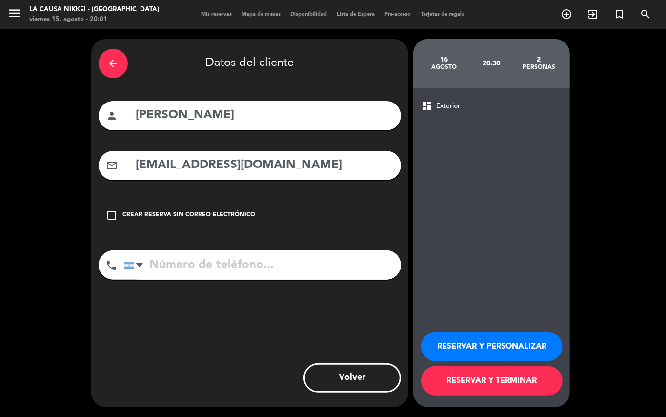
type input "[EMAIL_ADDRESS][DOMAIN_NAME]"
click at [309, 268] on input "tel" at bounding box center [262, 264] width 277 height 29
paste input "1158078030"
type input "1158078030"
click at [481, 348] on button "RESERVAR Y PERSONALIZAR" at bounding box center [491, 346] width 141 height 29
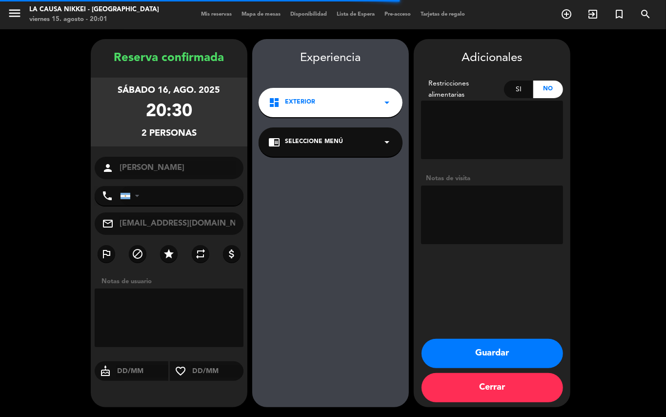
type input "[PHONE_NUMBER]"
click at [515, 227] on textarea at bounding box center [492, 214] width 142 height 59
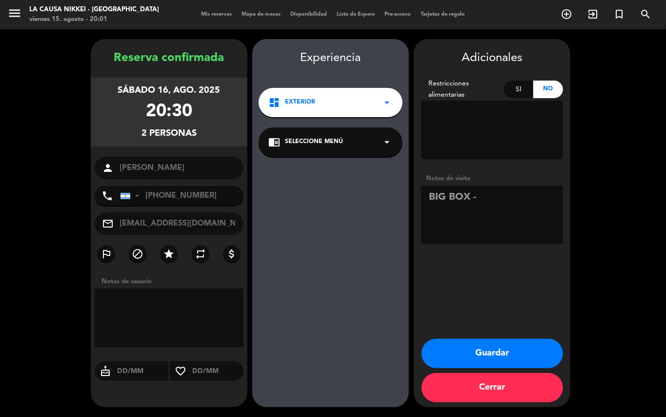
paste textarea "Cocktail Night"
type textarea "BIG BOX - Cocktail Night"
click at [524, 360] on button "Guardar" at bounding box center [492, 353] width 141 height 29
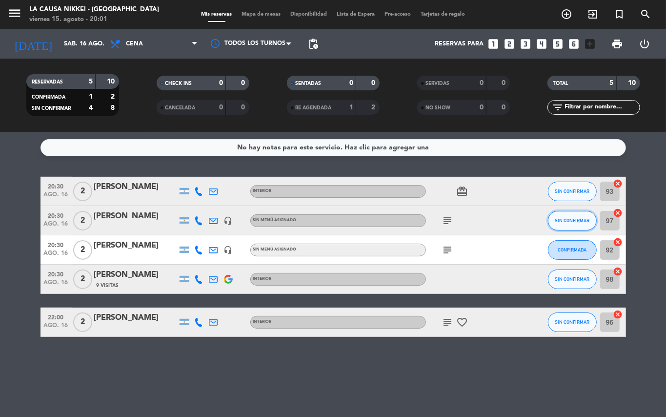
click at [566, 222] on span "SIN CONFIRMAR" at bounding box center [572, 220] width 35 height 5
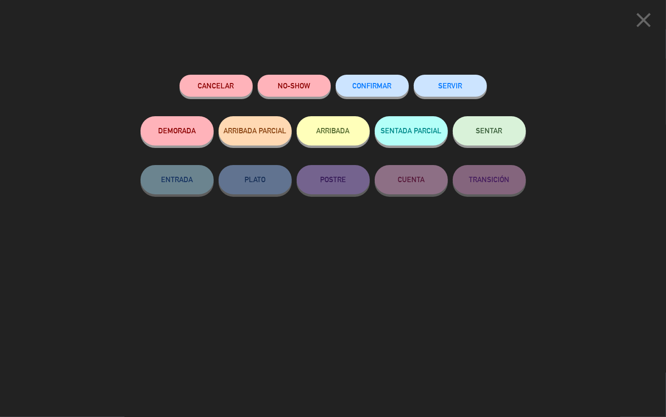
click at [450, 86] on button "SERVIR" at bounding box center [450, 86] width 73 height 22
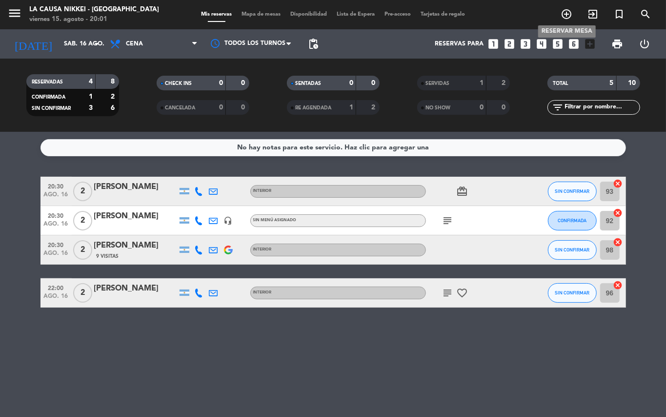
click at [566, 16] on icon "add_circle_outline" at bounding box center [567, 14] width 12 height 12
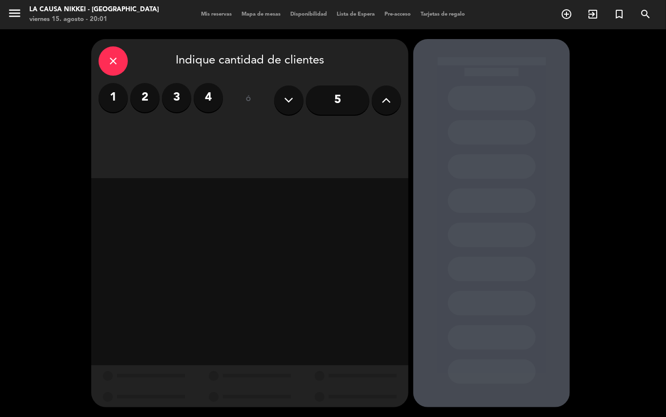
click at [133, 97] on label "2" at bounding box center [144, 97] width 29 height 29
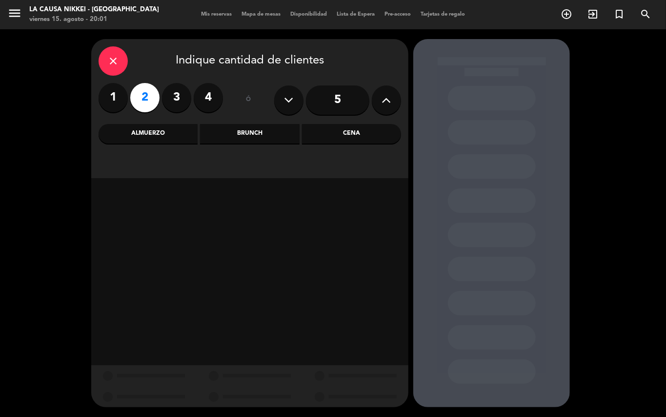
click at [358, 143] on div "close Indique cantidad de clientes 1 2 3 4 ó 5 Almuerzo Brunch Cena" at bounding box center [249, 108] width 317 height 139
click at [362, 135] on div "Cena" at bounding box center [351, 134] width 99 height 20
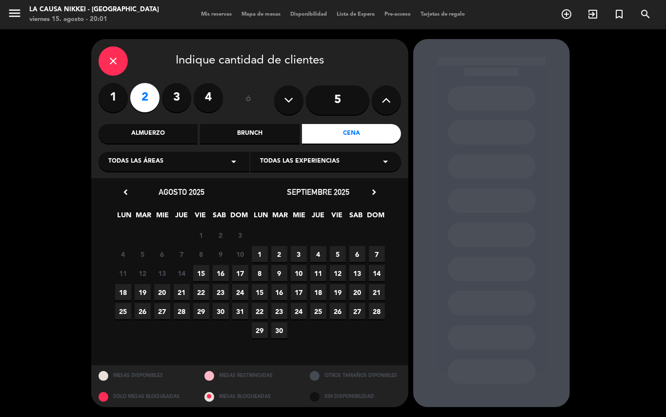
click at [222, 276] on span "16" at bounding box center [221, 273] width 16 height 16
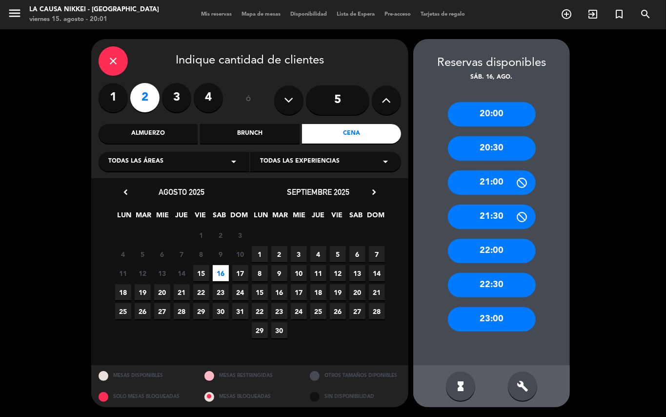
click at [486, 142] on div "20:30" at bounding box center [492, 148] width 88 height 24
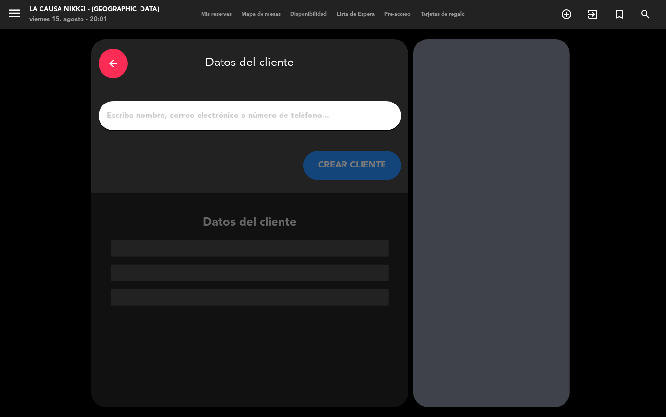
click at [367, 118] on input "1" at bounding box center [250, 116] width 288 height 14
paste input "[PERSON_NAME]"
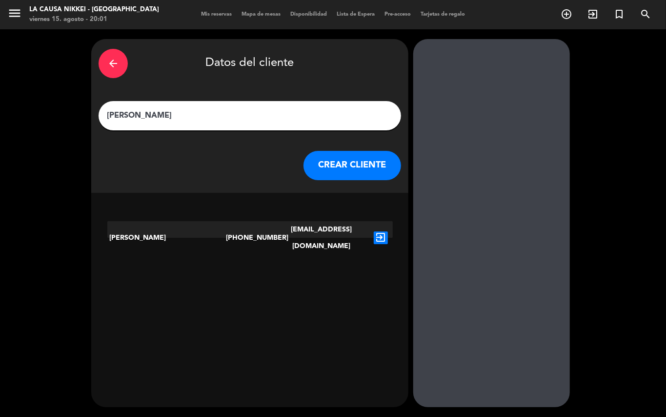
type input "[PERSON_NAME]"
click at [378, 231] on icon "exit_to_app" at bounding box center [381, 237] width 14 height 13
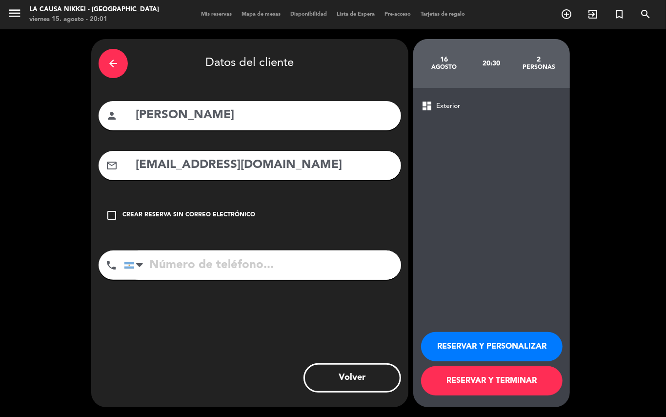
type input "[PHONE_NUMBER]"
click at [483, 338] on button "RESERVAR Y PERSONALIZAR" at bounding box center [491, 346] width 141 height 29
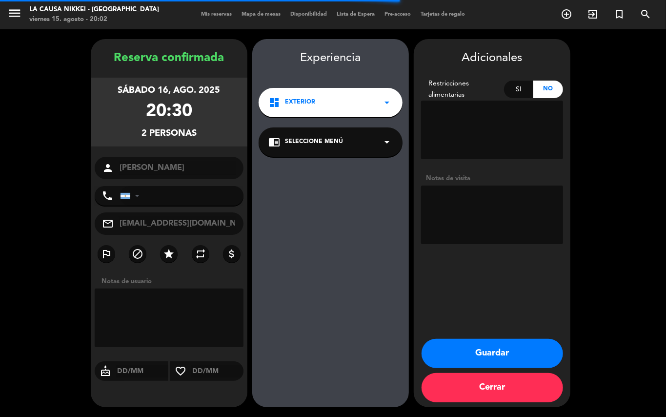
type input "[PHONE_NUMBER]"
click at [469, 185] on textarea at bounding box center [492, 214] width 142 height 59
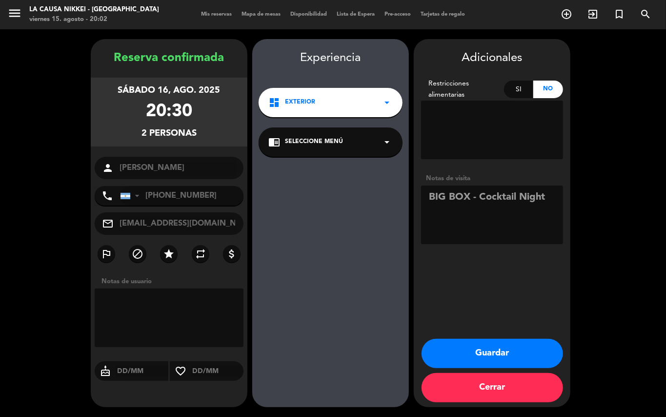
type textarea "BIG BOX - Cocktail Night"
click at [543, 352] on button "Guardar" at bounding box center [492, 353] width 141 height 29
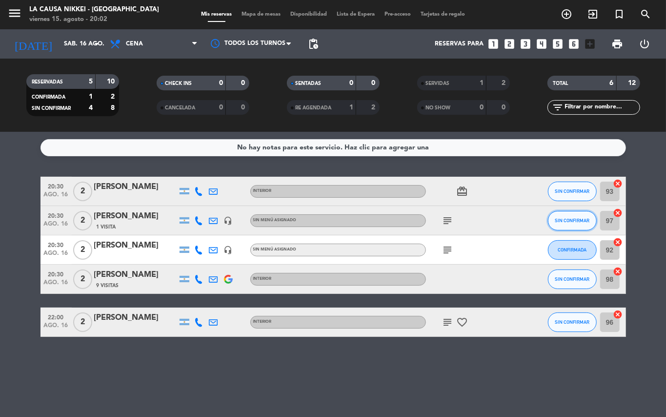
click at [551, 221] on button "SIN CONFIRMAR" at bounding box center [572, 221] width 49 height 20
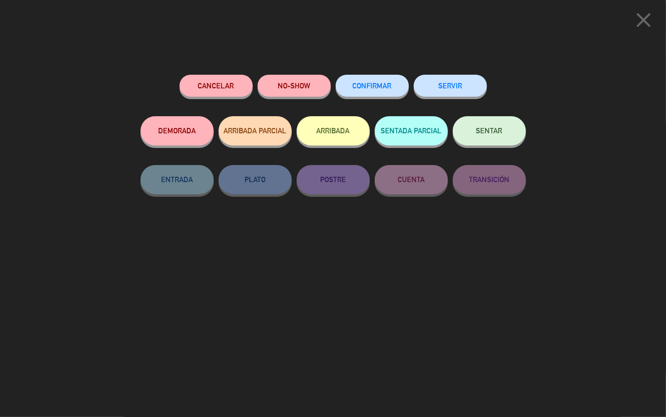
click at [357, 84] on span "CONFIRMAR" at bounding box center [372, 85] width 39 height 8
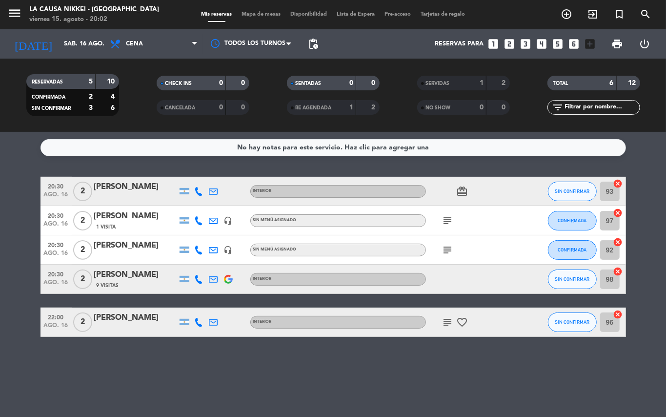
click at [2, 262] on bookings-row "20:30 ago. 16 2 [PERSON_NAME] INTERIOR card_giftcard SIN CONFIRMAR 93 cancel 20…" at bounding box center [333, 257] width 666 height 160
click at [0, 237] on bookings-row "20:30 ago. 16 2 [PERSON_NAME] INTERIOR card_giftcard SIN CONFIRMAR 93 cancel 20…" at bounding box center [333, 257] width 666 height 160
click at [70, 42] on input "sáb. 16 ago." at bounding box center [100, 44] width 82 height 17
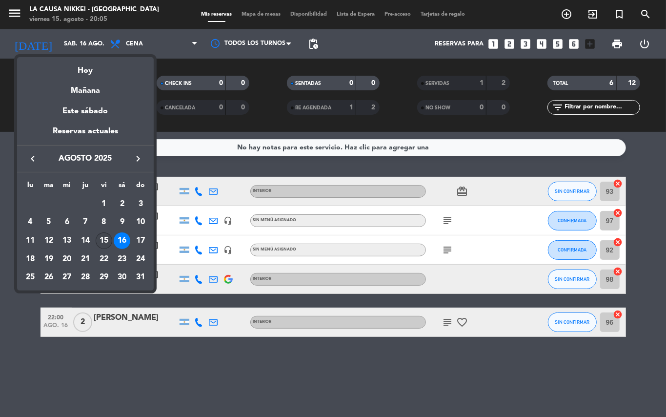
click at [100, 242] on div "15" at bounding box center [104, 240] width 17 height 17
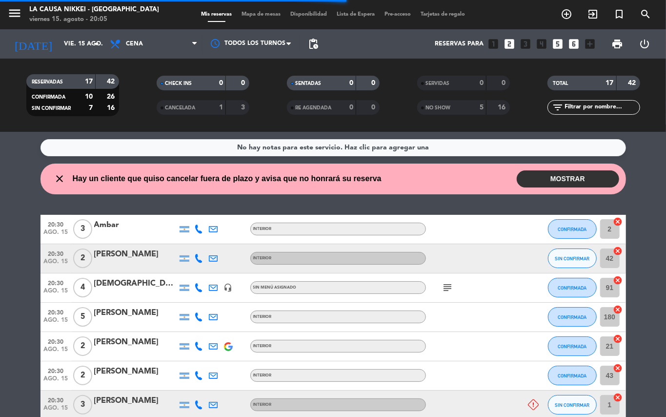
click at [199, 260] on icon at bounding box center [199, 258] width 9 height 9
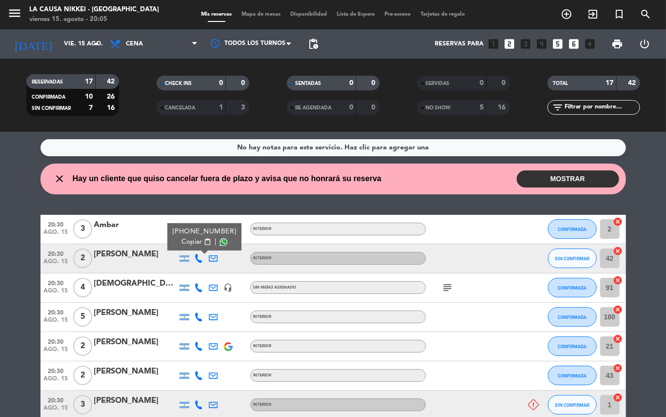
click at [203, 245] on span "content_paste" at bounding box center [206, 241] width 7 height 7
click at [197, 241] on button "Copiar content_paste" at bounding box center [197, 242] width 30 height 10
click at [563, 260] on span "SIN CONFIRMAR" at bounding box center [572, 258] width 35 height 5
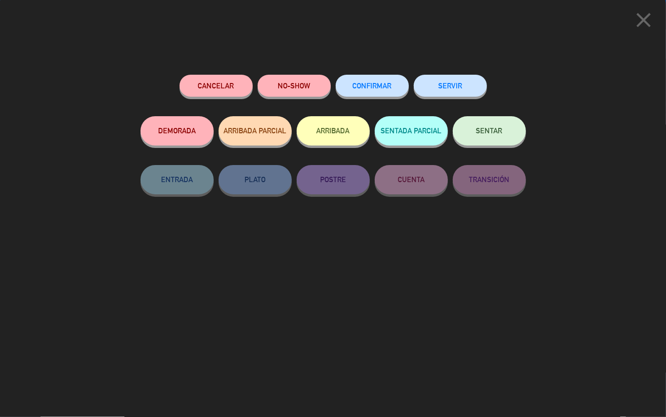
click at [387, 77] on button "CONFIRMAR" at bounding box center [372, 86] width 73 height 22
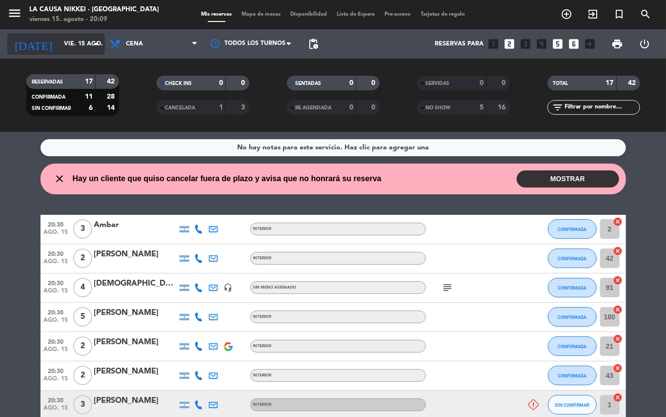
click at [59, 49] on input "vie. 15 ago." at bounding box center [100, 44] width 82 height 17
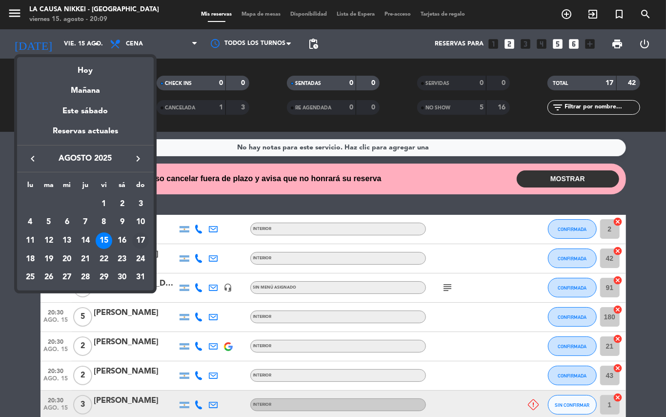
click at [132, 242] on div "17" at bounding box center [140, 240] width 17 height 17
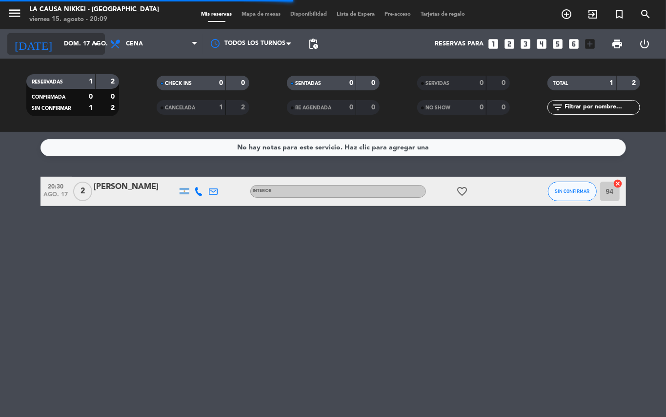
click at [59, 48] on input "dom. 17 ago." at bounding box center [100, 44] width 82 height 17
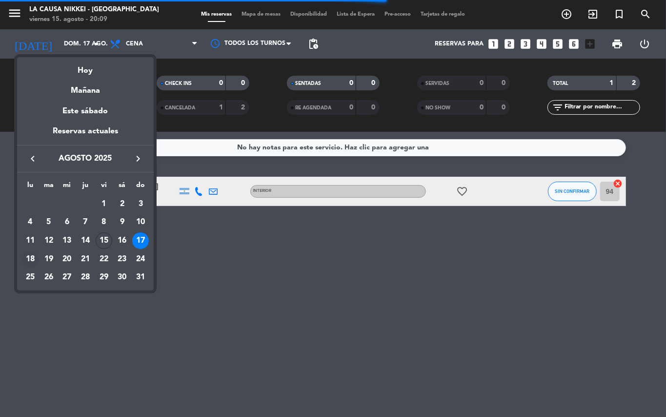
click at [34, 262] on div "18" at bounding box center [30, 259] width 17 height 17
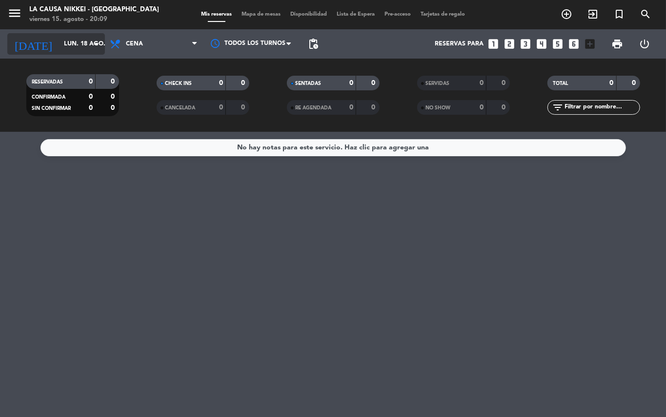
click at [59, 49] on input "lun. 18 ago." at bounding box center [100, 44] width 82 height 17
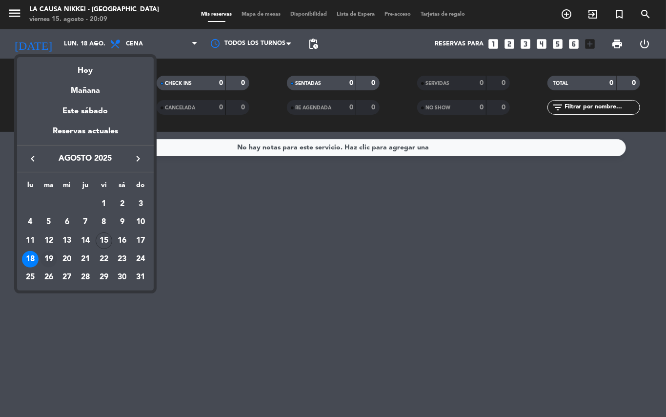
click at [48, 258] on div "19" at bounding box center [48, 259] width 17 height 17
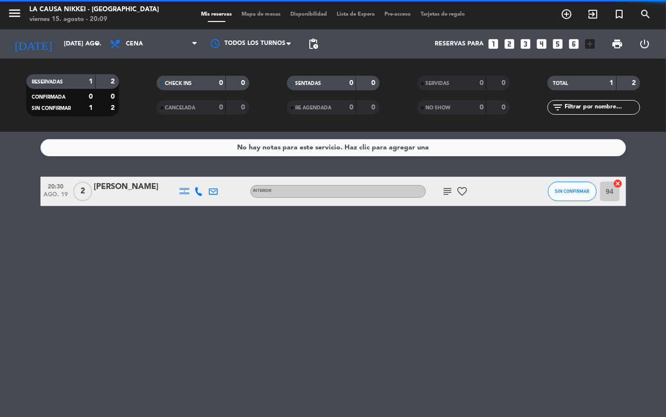
click at [453, 193] on icon "subject" at bounding box center [448, 191] width 12 height 12
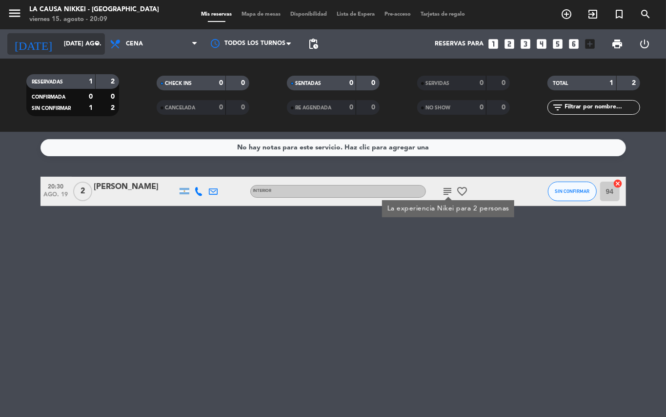
click at [59, 45] on input "[DATE] ago." at bounding box center [100, 44] width 82 height 17
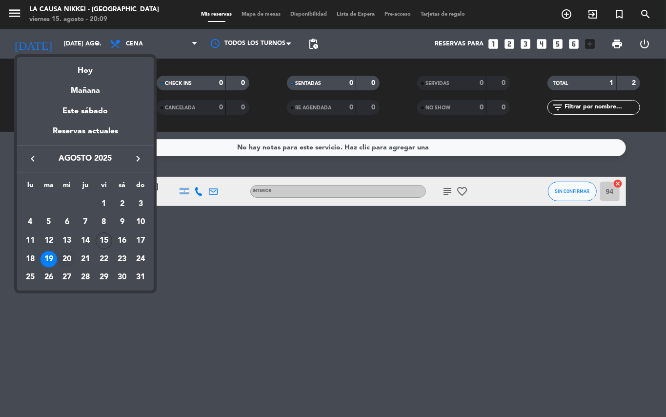
click at [73, 259] on div "20" at bounding box center [67, 259] width 17 height 17
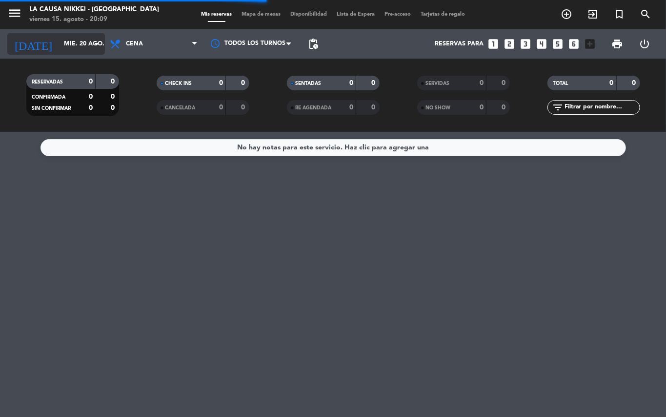
click at [61, 38] on input "mié. 20 ago." at bounding box center [100, 44] width 82 height 17
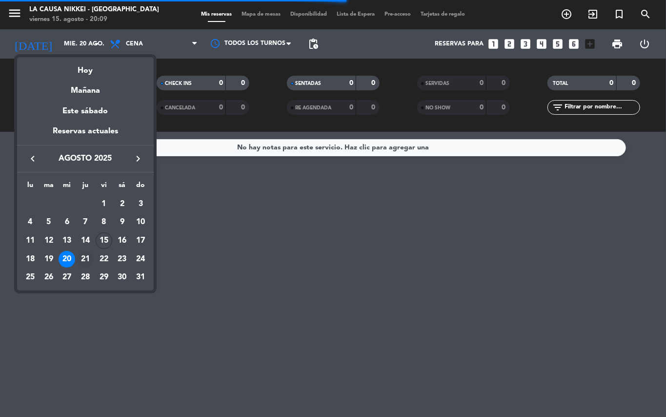
click at [90, 264] on div "21" at bounding box center [85, 259] width 17 height 17
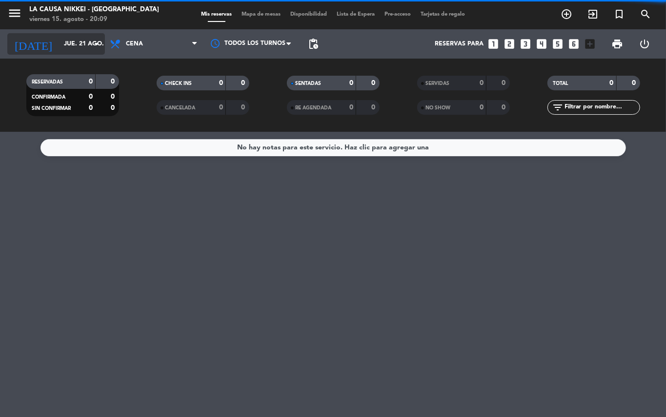
click at [59, 50] on input "jue. 21 ago." at bounding box center [100, 44] width 82 height 17
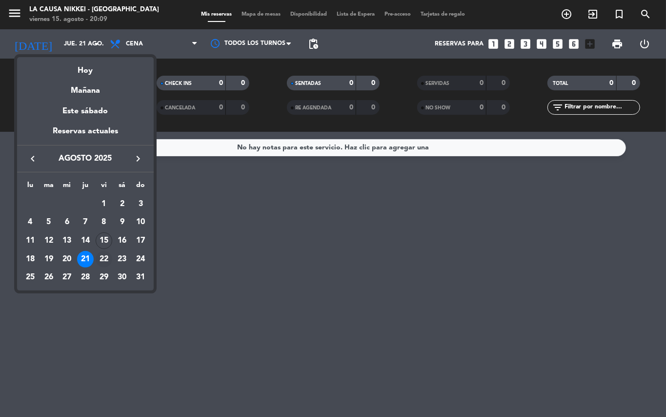
click at [99, 258] on div "22" at bounding box center [104, 259] width 17 height 17
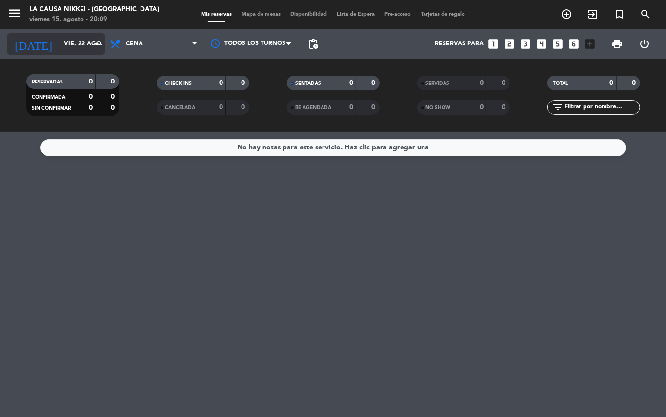
click at [71, 41] on input "vie. 22 ago." at bounding box center [100, 44] width 82 height 17
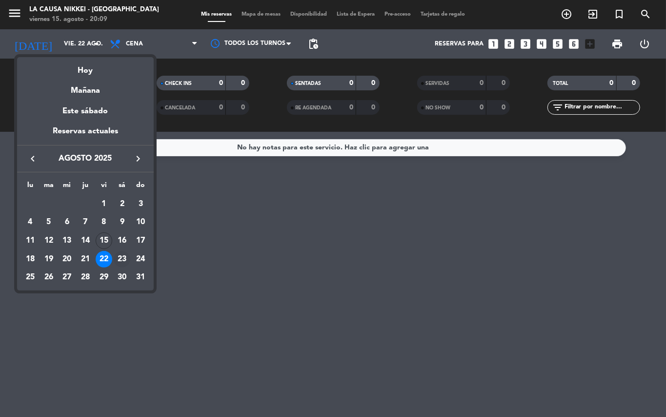
click at [125, 260] on div "23" at bounding box center [122, 259] width 17 height 17
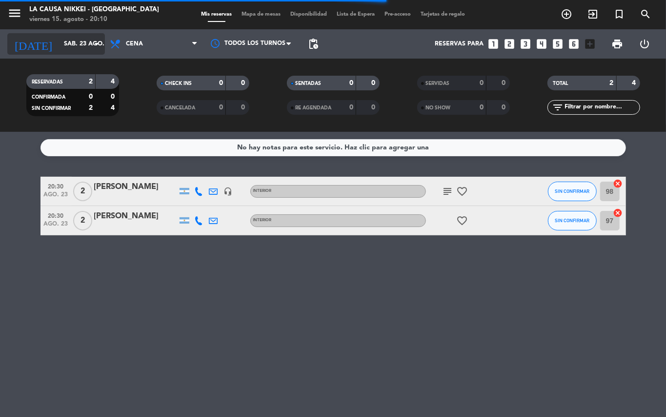
click at [75, 50] on input "sáb. 23 ago." at bounding box center [100, 44] width 82 height 17
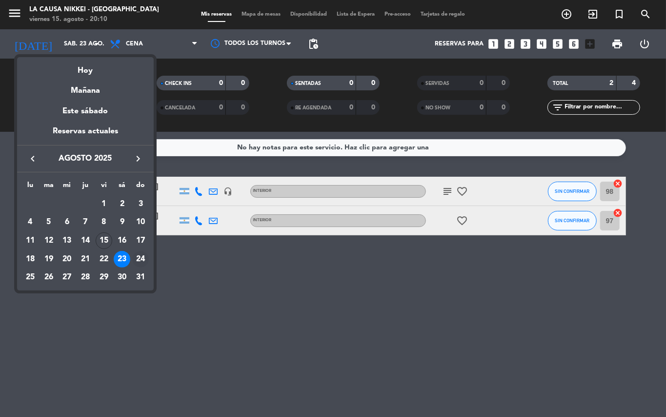
click at [139, 256] on div "24" at bounding box center [140, 259] width 17 height 17
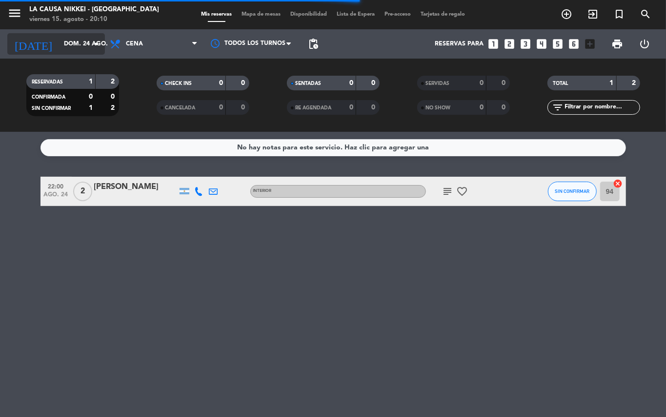
click at [61, 43] on input "dom. 24 ago." at bounding box center [100, 44] width 82 height 17
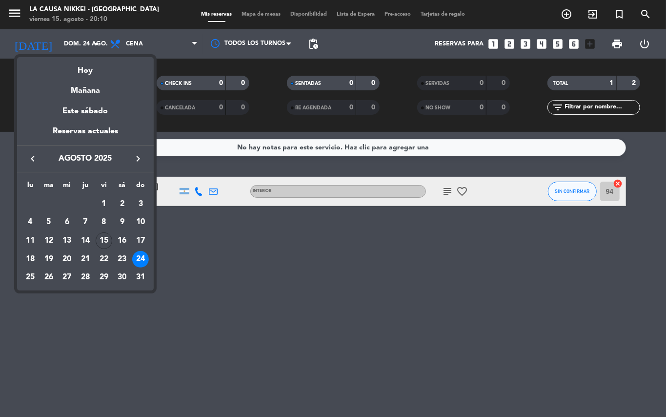
click at [451, 191] on div at bounding box center [333, 208] width 666 height 417
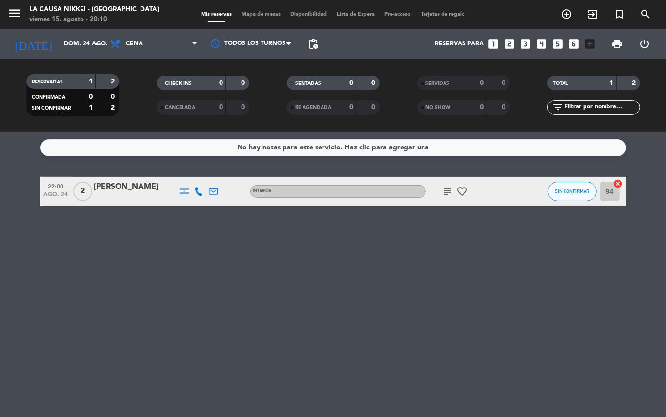
click at [451, 191] on icon "subject" at bounding box center [448, 191] width 12 height 12
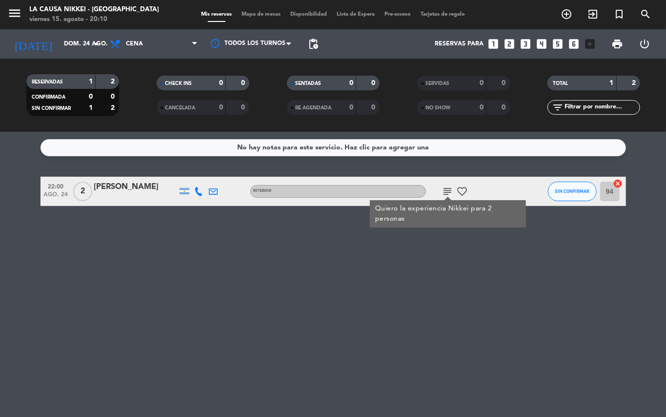
click at [430, 268] on div "No hay notas para este servicio. Haz clic para agregar una 22:00 ago. 24 2 [PER…" at bounding box center [333, 274] width 666 height 285
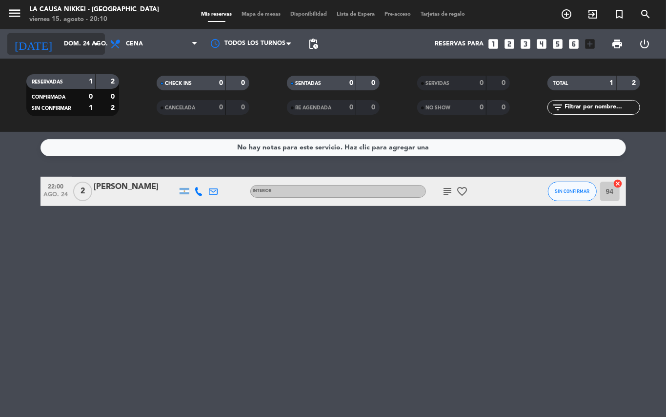
click at [59, 39] on input "dom. 24 ago." at bounding box center [100, 44] width 82 height 17
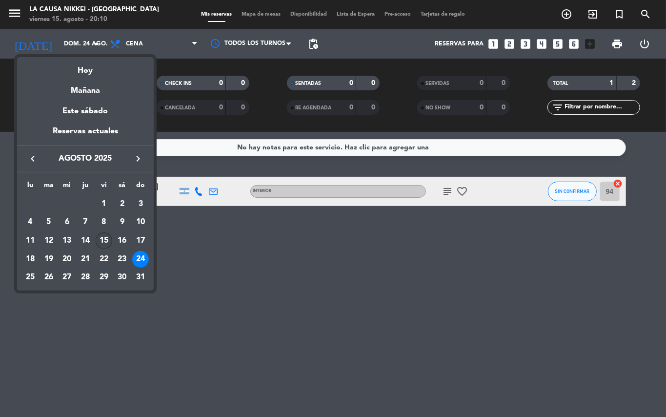
click at [106, 237] on div "15" at bounding box center [104, 240] width 17 height 17
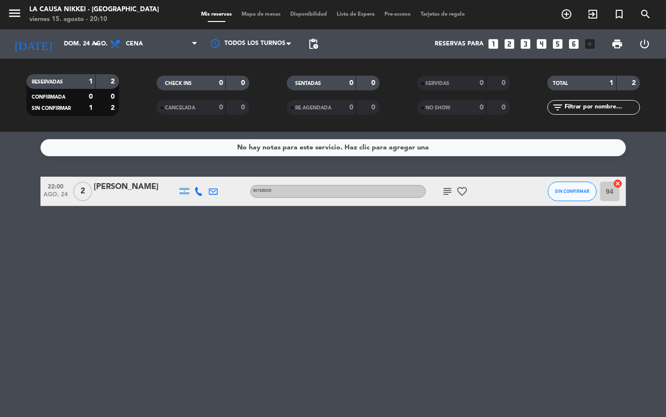
type input "vie. 15 ago."
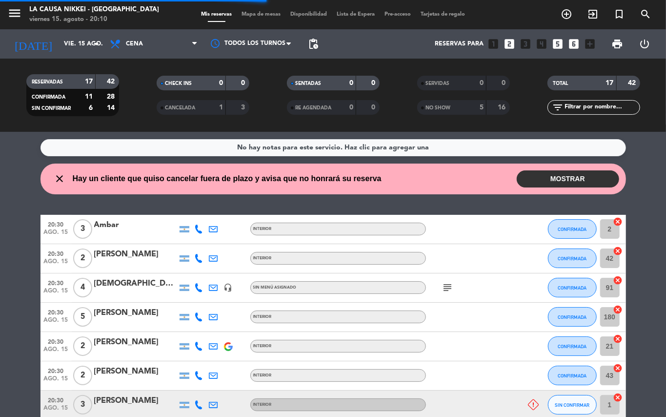
click at [559, 180] on button "MOSTRAR" at bounding box center [568, 178] width 102 height 17
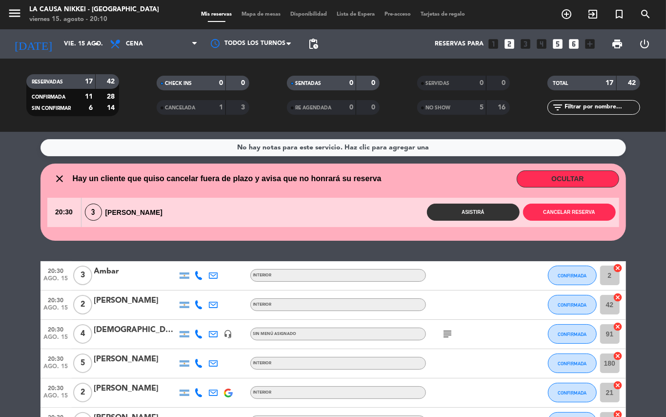
click at [581, 173] on button "OCULTAR" at bounding box center [568, 178] width 102 height 17
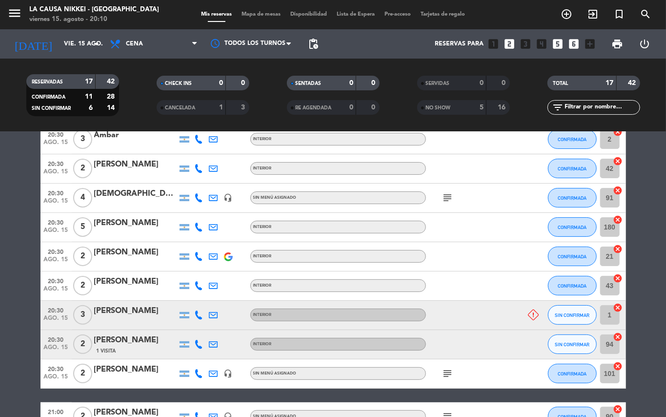
scroll to position [79, 0]
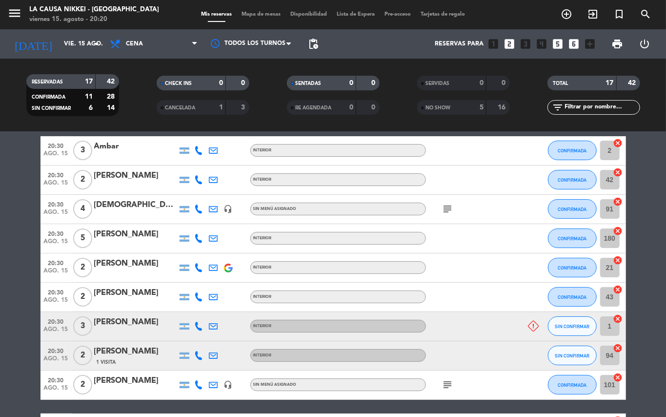
click at [517, 92] on button "MOSTRAR" at bounding box center [568, 100] width 102 height 17
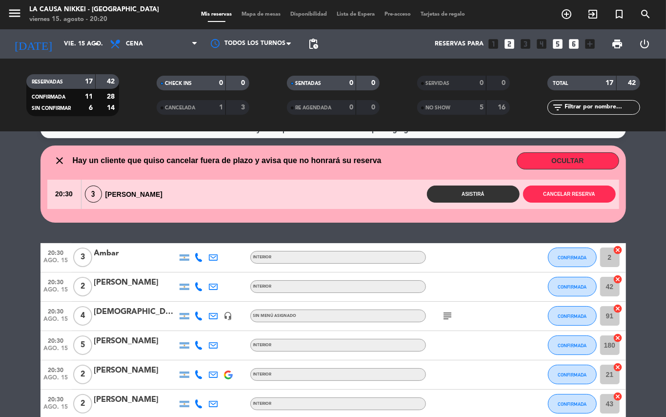
scroll to position [0, 0]
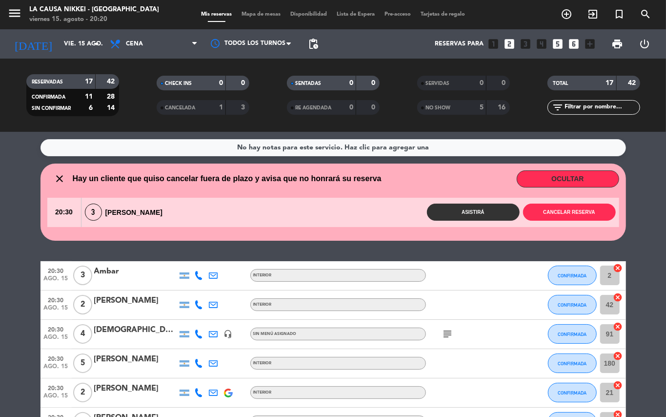
drag, startPoint x: 0, startPoint y: 231, endPoint x: 10, endPoint y: 188, distance: 44.0
drag, startPoint x: 0, startPoint y: 211, endPoint x: 36, endPoint y: 155, distance: 66.7
click at [149, 53] on span "Cena" at bounding box center [154, 43] width 98 height 21
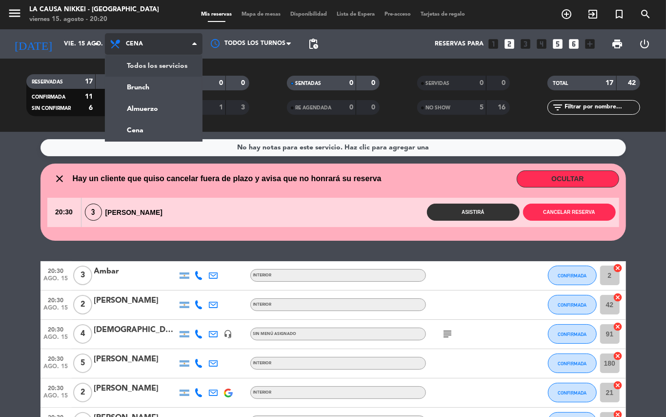
click at [147, 67] on div "menu La Causa Nikkei - [GEOGRAPHIC_DATA] viernes 15. agosto - 20:20 Mis reserva…" at bounding box center [333, 66] width 666 height 132
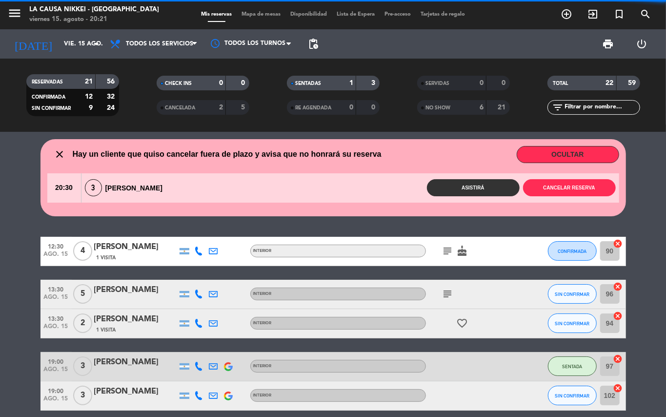
drag, startPoint x: 6, startPoint y: 239, endPoint x: 9, endPoint y: 258, distance: 19.3
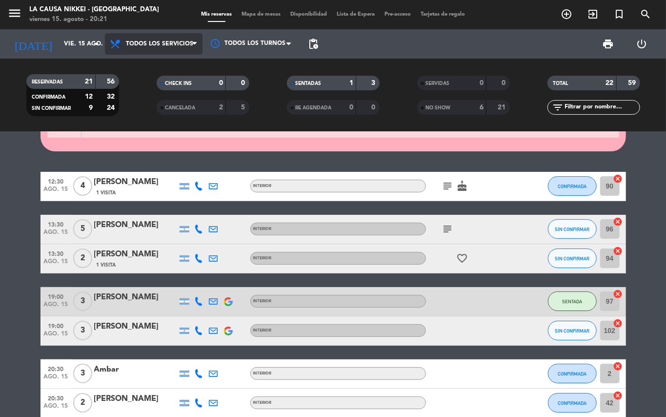
click at [147, 36] on span "Todos los servicios" at bounding box center [154, 43] width 98 height 21
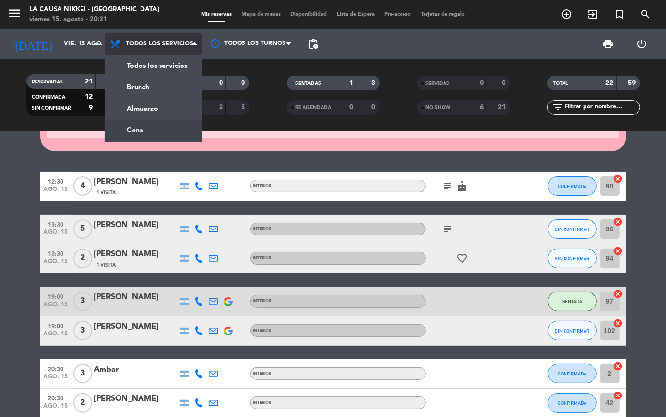
click at [148, 122] on div "menu La Causa Nikkei - [GEOGRAPHIC_DATA] viernes 15. agosto - 20:21 Mis reserva…" at bounding box center [333, 66] width 666 height 132
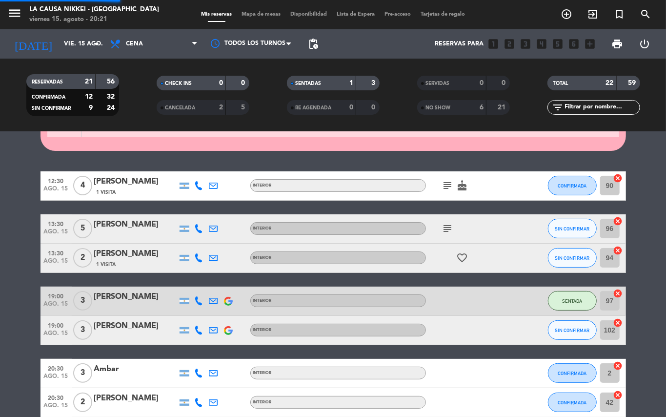
scroll to position [90, 0]
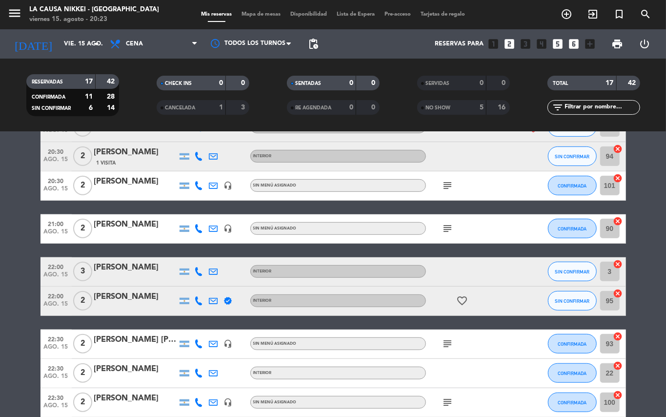
scroll to position [366, 0]
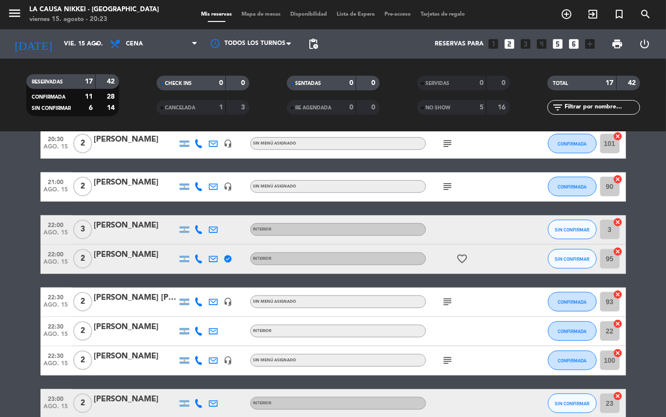
click at [445, 363] on icon "subject" at bounding box center [448, 360] width 12 height 12
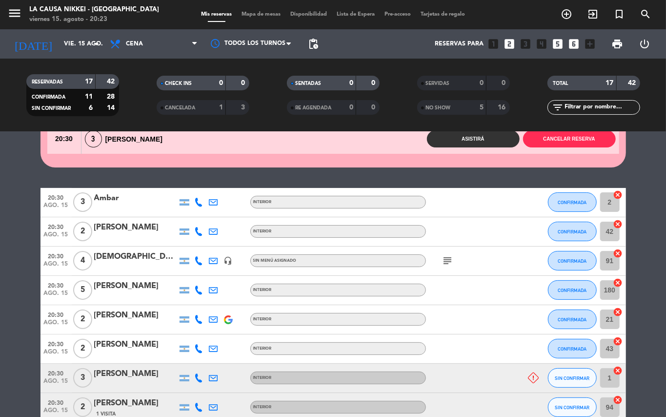
scroll to position [87, 0]
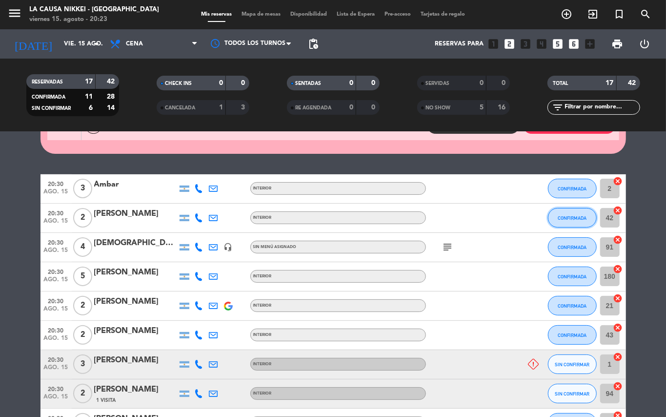
click at [563, 221] on span "CONFIRMADA" at bounding box center [572, 217] width 29 height 5
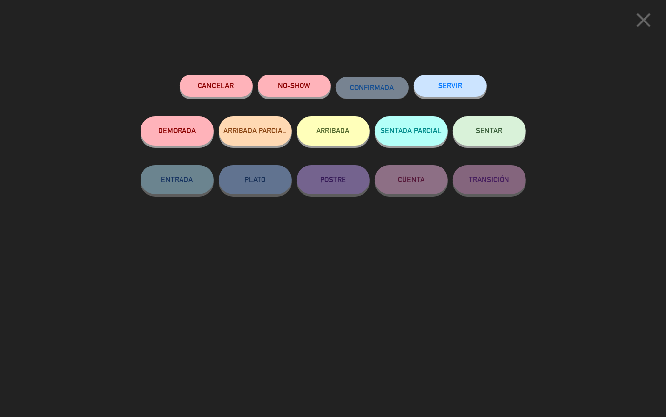
click at [488, 131] on span "SENTAR" at bounding box center [489, 130] width 26 height 8
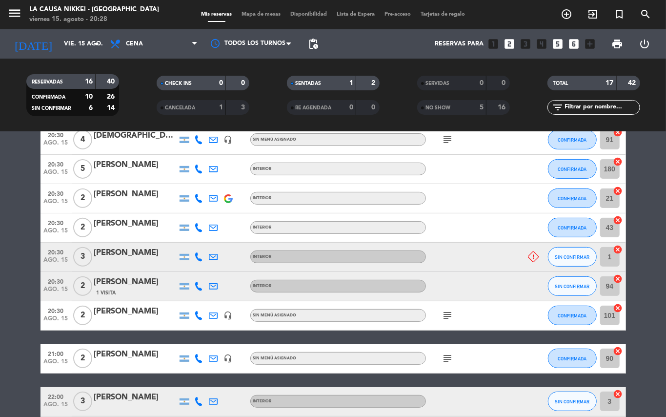
scroll to position [202, 0]
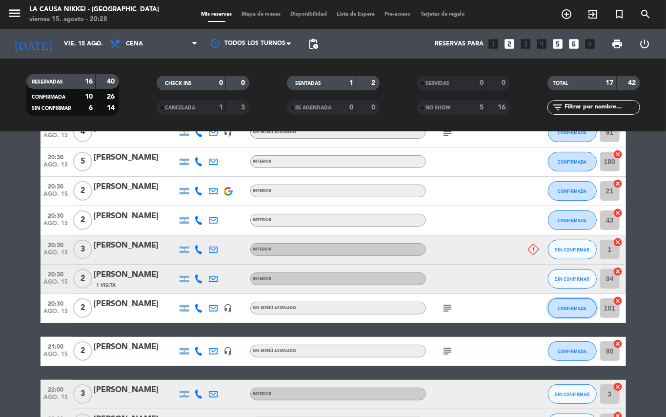
click at [570, 308] on span "CONFIRMADA" at bounding box center [572, 307] width 29 height 5
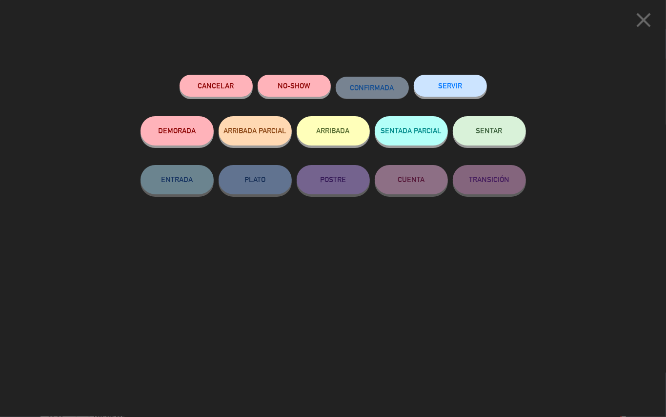
click at [496, 127] on span "SENTAR" at bounding box center [489, 130] width 26 height 8
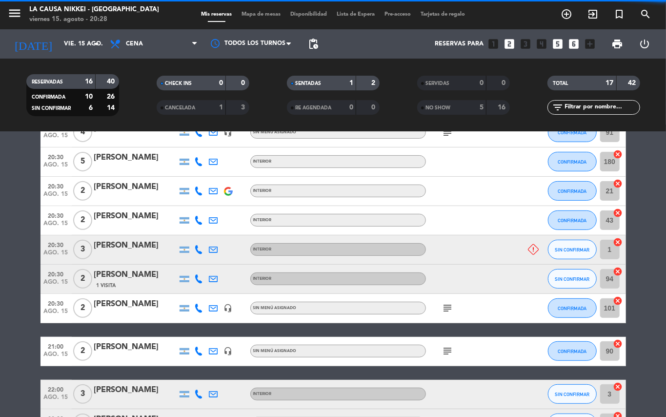
click at [446, 350] on icon "subject" at bounding box center [448, 351] width 12 height 12
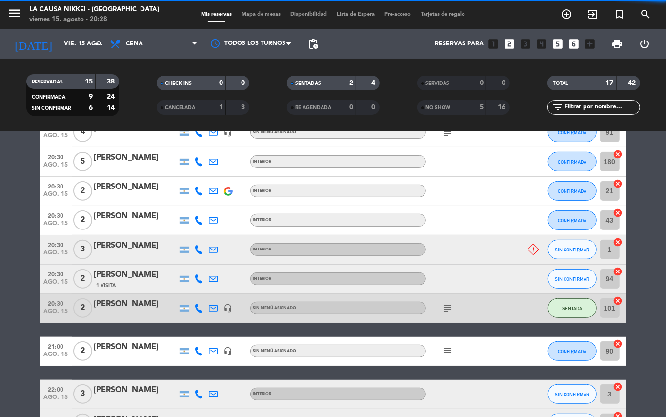
click at [445, 307] on icon "subject" at bounding box center [448, 308] width 12 height 12
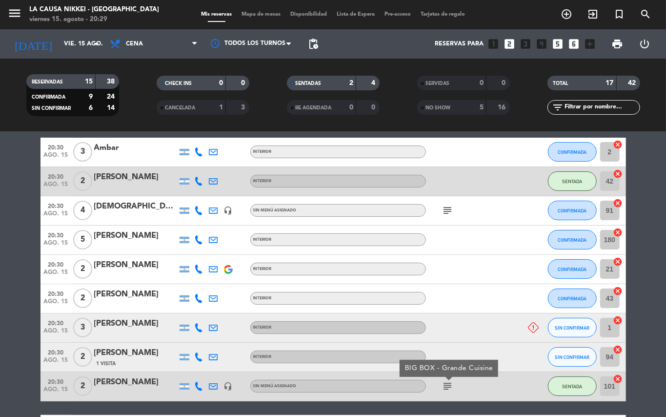
scroll to position [108, 0]
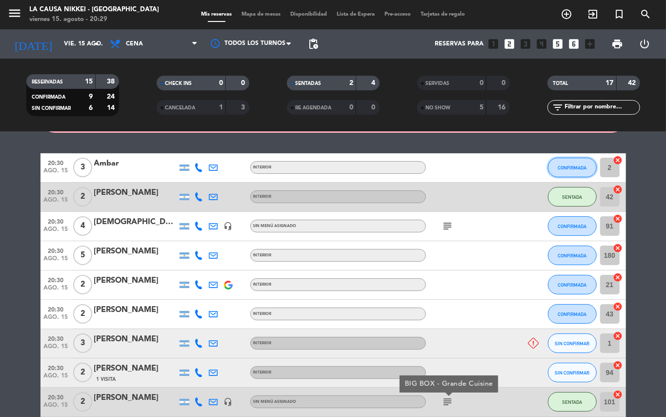
click at [565, 170] on span "CONFIRMADA" at bounding box center [572, 167] width 29 height 5
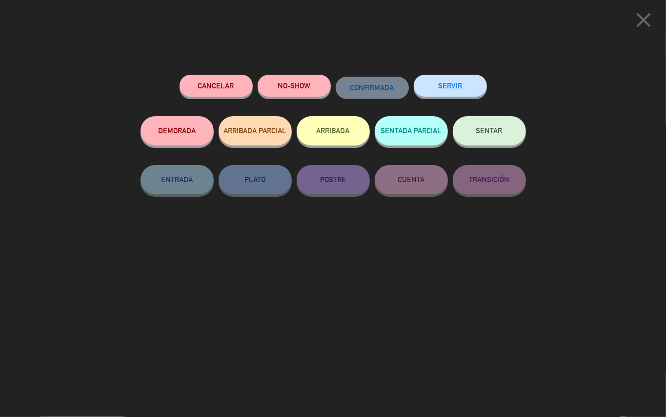
click at [505, 137] on button "SENTAR" at bounding box center [489, 130] width 73 height 29
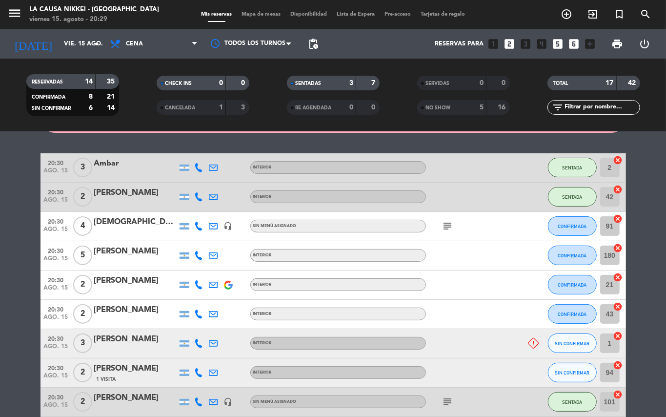
scroll to position [123, 0]
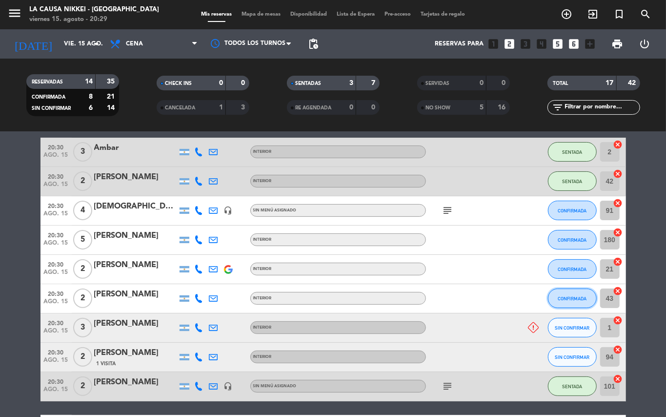
click at [567, 297] on span "CONFIRMADA" at bounding box center [572, 298] width 29 height 5
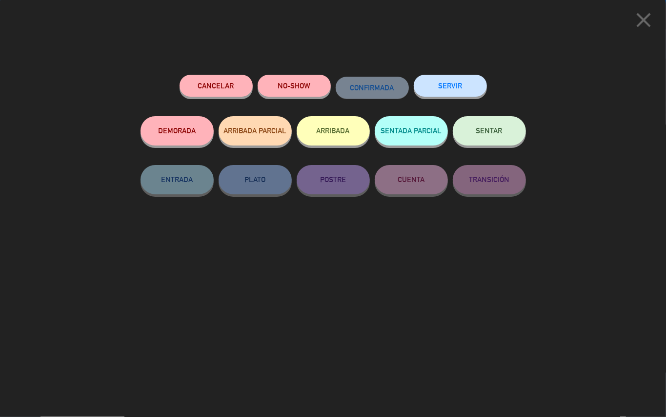
click at [496, 133] on span "SENTAR" at bounding box center [489, 130] width 26 height 8
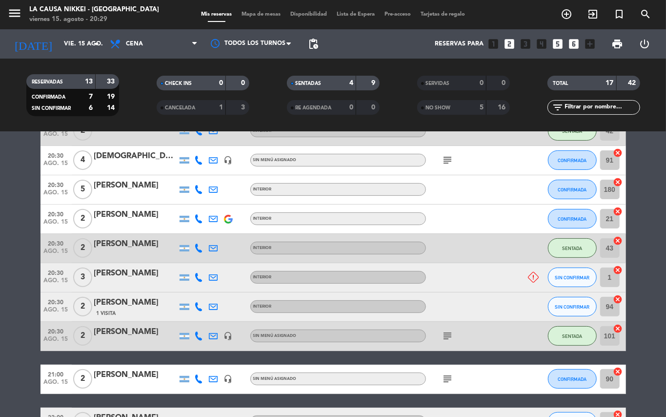
scroll to position [177, 0]
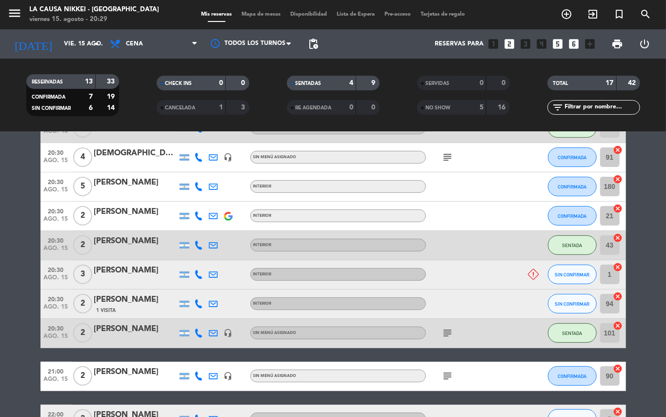
click at [4, 299] on bookings-row "20:30 ago. 15 3 Ambar INTERIOR SENTADA 2 cancel 20:30 ago. 15 2 [PERSON_NAME] I…" at bounding box center [333, 360] width 666 height 552
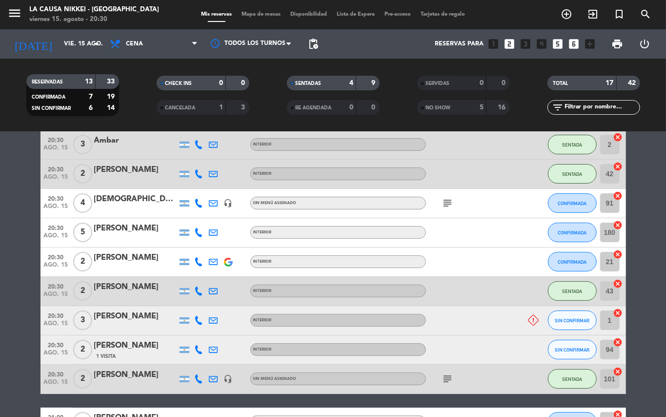
scroll to position [128, 0]
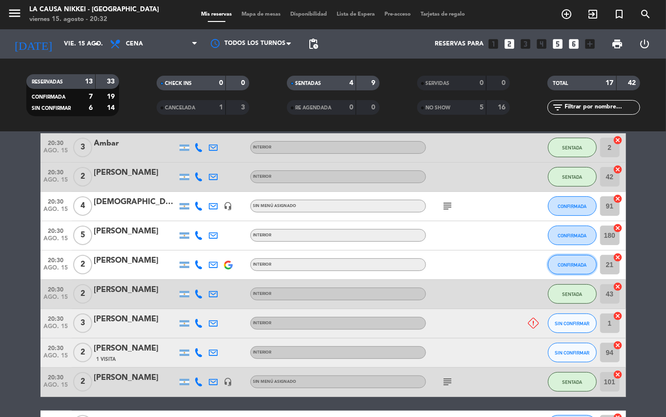
click at [549, 263] on button "CONFIRMADA" at bounding box center [572, 265] width 49 height 20
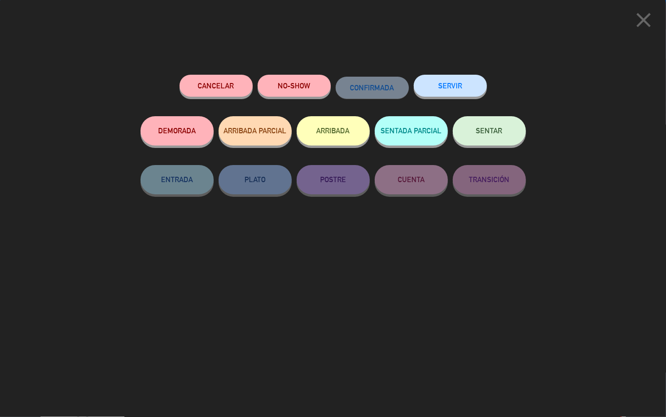
click at [483, 133] on span "SENTAR" at bounding box center [489, 130] width 26 height 8
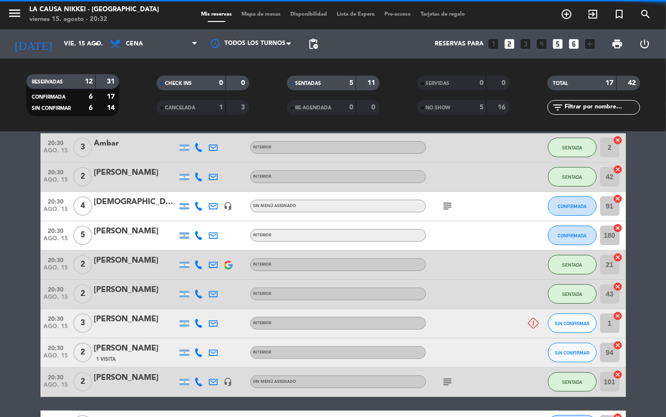
click at [0, 287] on bookings-row "20:30 ago. 15 3 Ambar INTERIOR SENTADA 2 cancel 20:30 ago. 15 2 [PERSON_NAME] I…" at bounding box center [333, 409] width 666 height 552
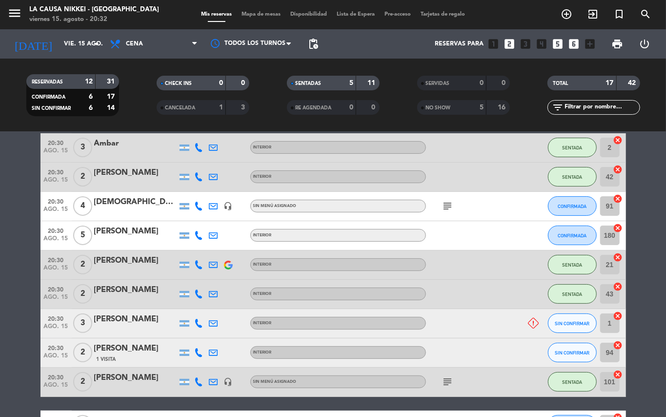
scroll to position [127, 0]
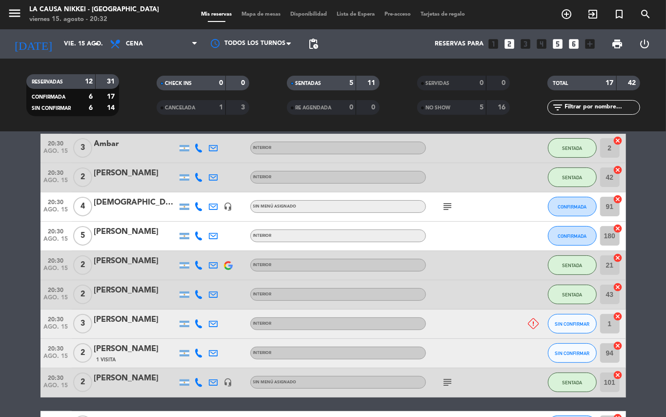
click at [0, 361] on bookings-row "20:30 ago. 15 3 Ambar INTERIOR SENTADA 2 cancel 20:30 ago. 15 2 [PERSON_NAME] I…" at bounding box center [333, 410] width 666 height 552
click at [565, 238] on span "CONFIRMADA" at bounding box center [572, 235] width 29 height 5
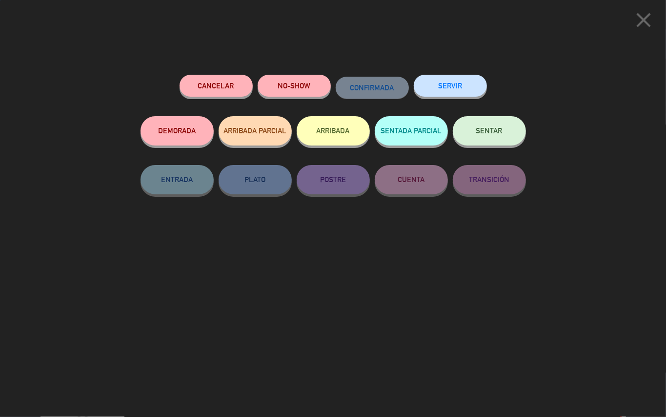
click at [478, 127] on span "SENTAR" at bounding box center [489, 130] width 26 height 8
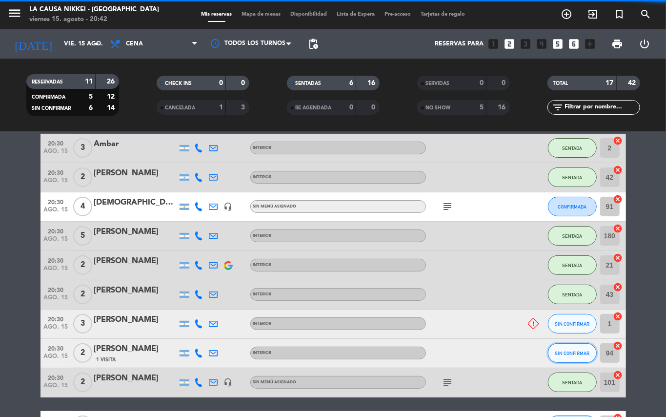
click at [573, 351] on span "SIN CONFIRMAR" at bounding box center [572, 352] width 35 height 5
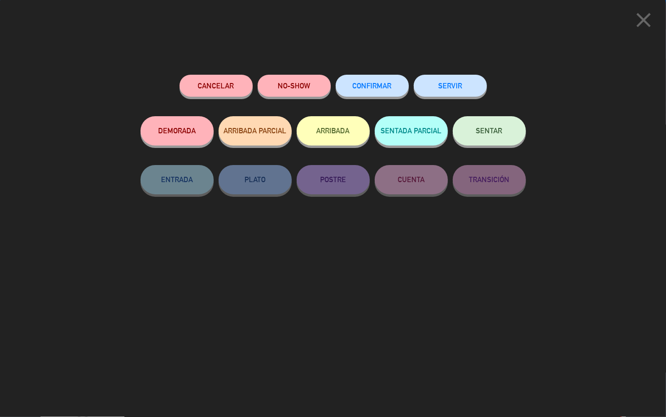
click at [486, 139] on button "SENTAR" at bounding box center [489, 130] width 73 height 29
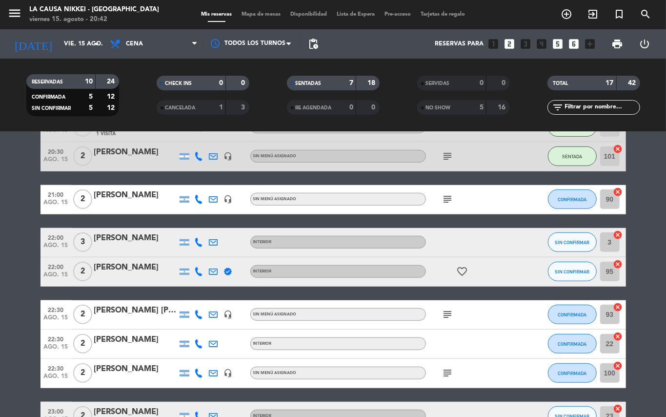
scroll to position [260, 0]
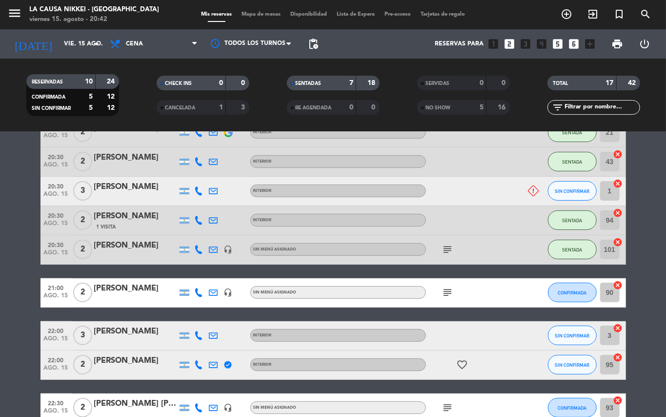
click at [465, 279] on div "subject" at bounding box center [470, 292] width 88 height 29
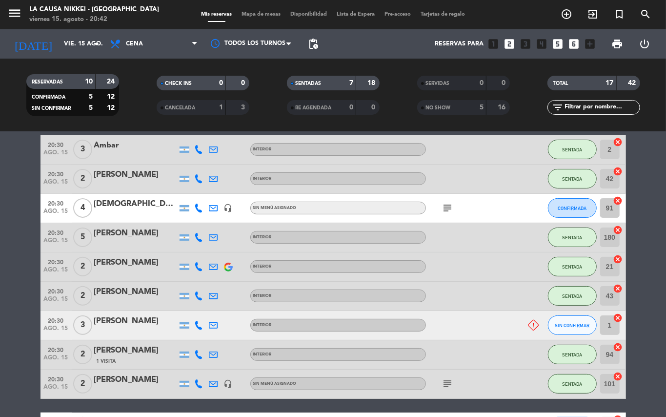
scroll to position [100, 0]
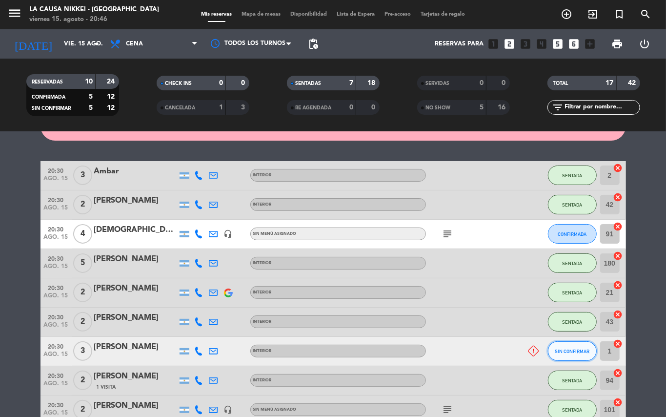
click at [576, 349] on span "SIN CONFIRMAR" at bounding box center [572, 350] width 35 height 5
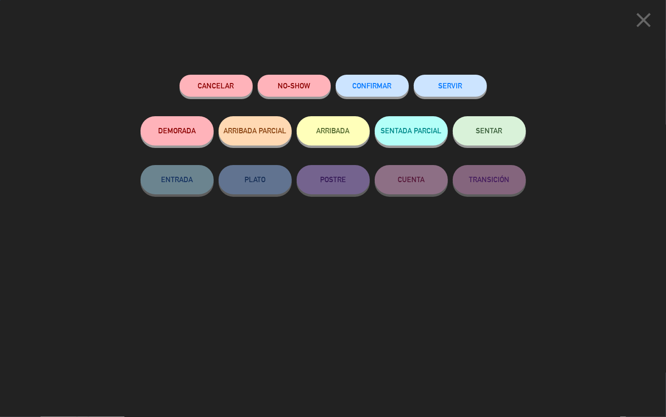
click at [303, 84] on button "NO-SHOW" at bounding box center [294, 86] width 73 height 22
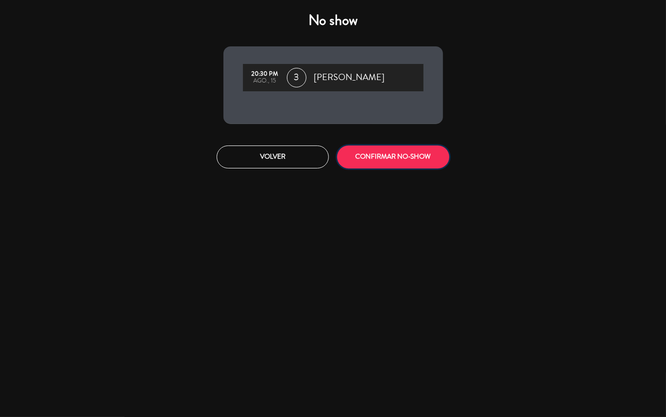
click at [418, 166] on button "CONFIRMAR NO-SHOW" at bounding box center [393, 156] width 112 height 23
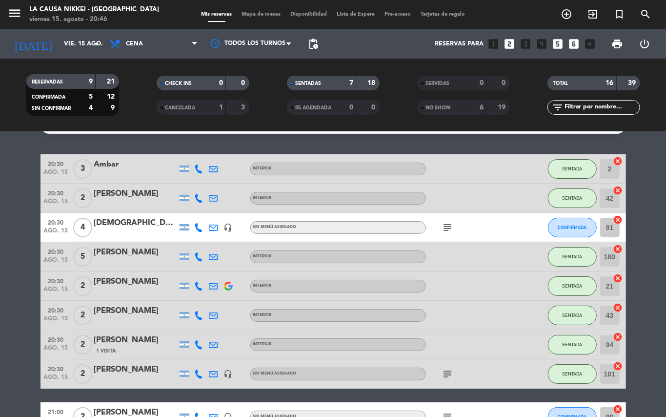
scroll to position [0, 0]
